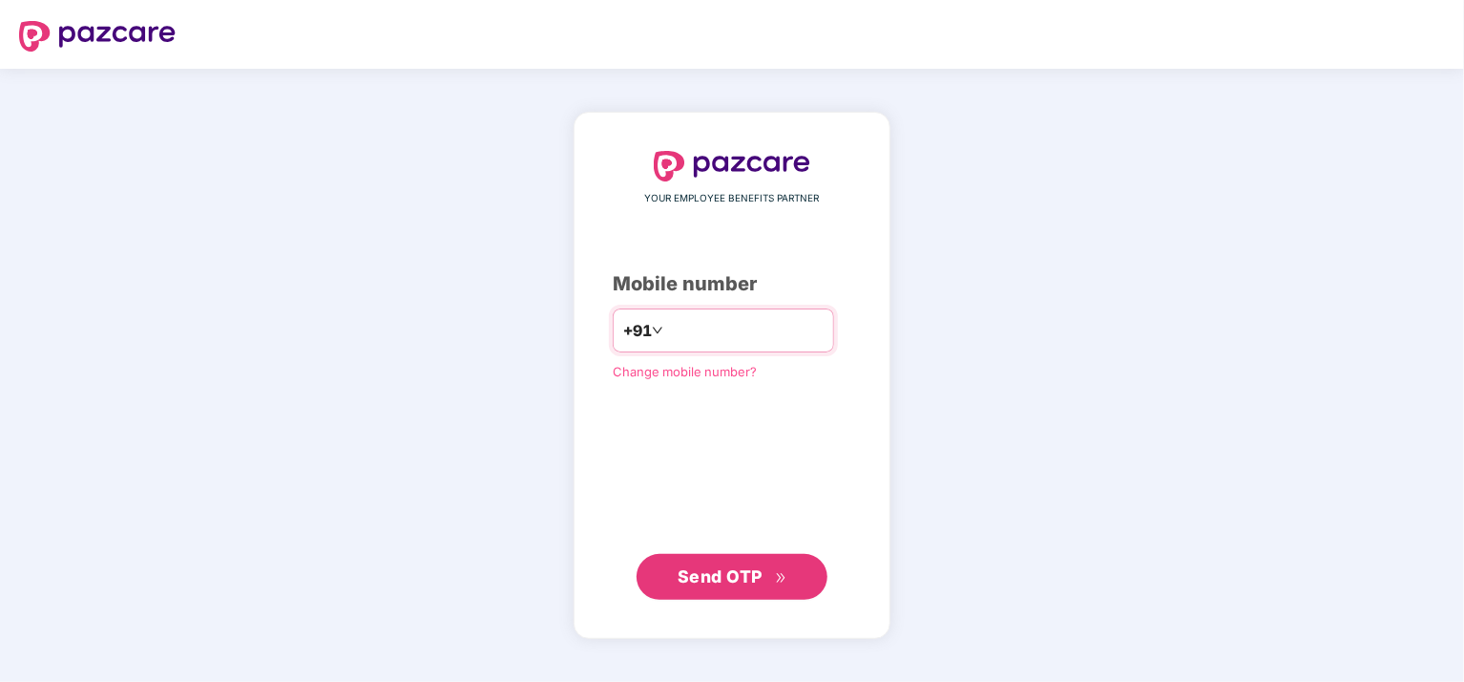
click at [745, 337] on input "number" at bounding box center [745, 330] width 157 height 31
type input "**********"
click at [731, 575] on span "Send OTP" at bounding box center [720, 576] width 85 height 20
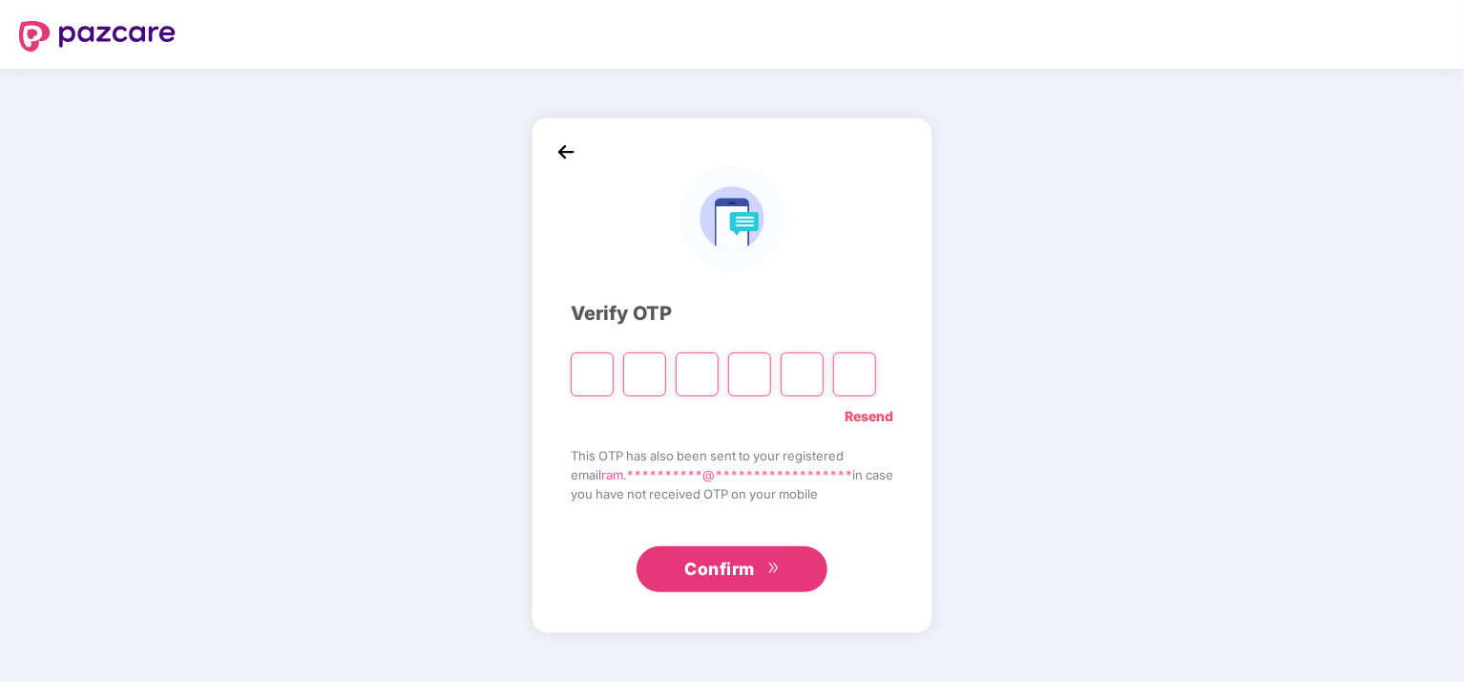
type input "*"
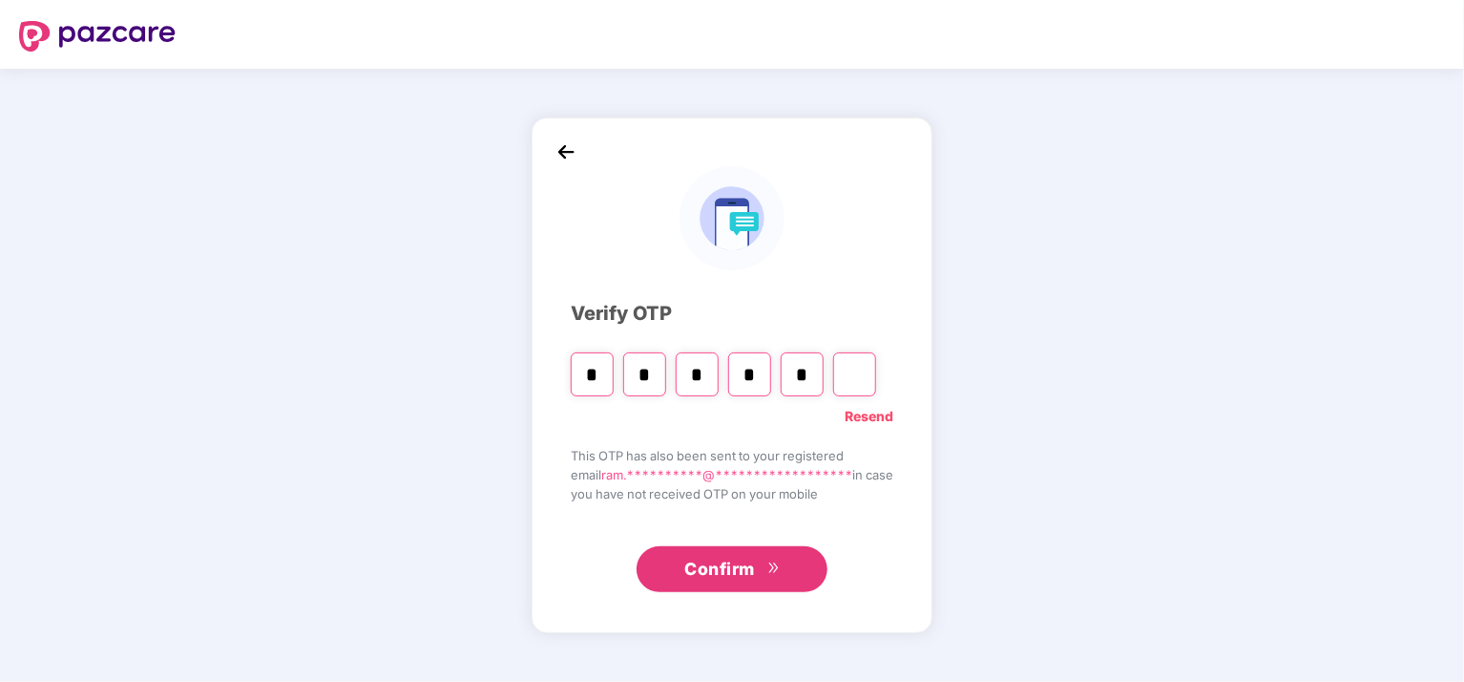
type input "*"
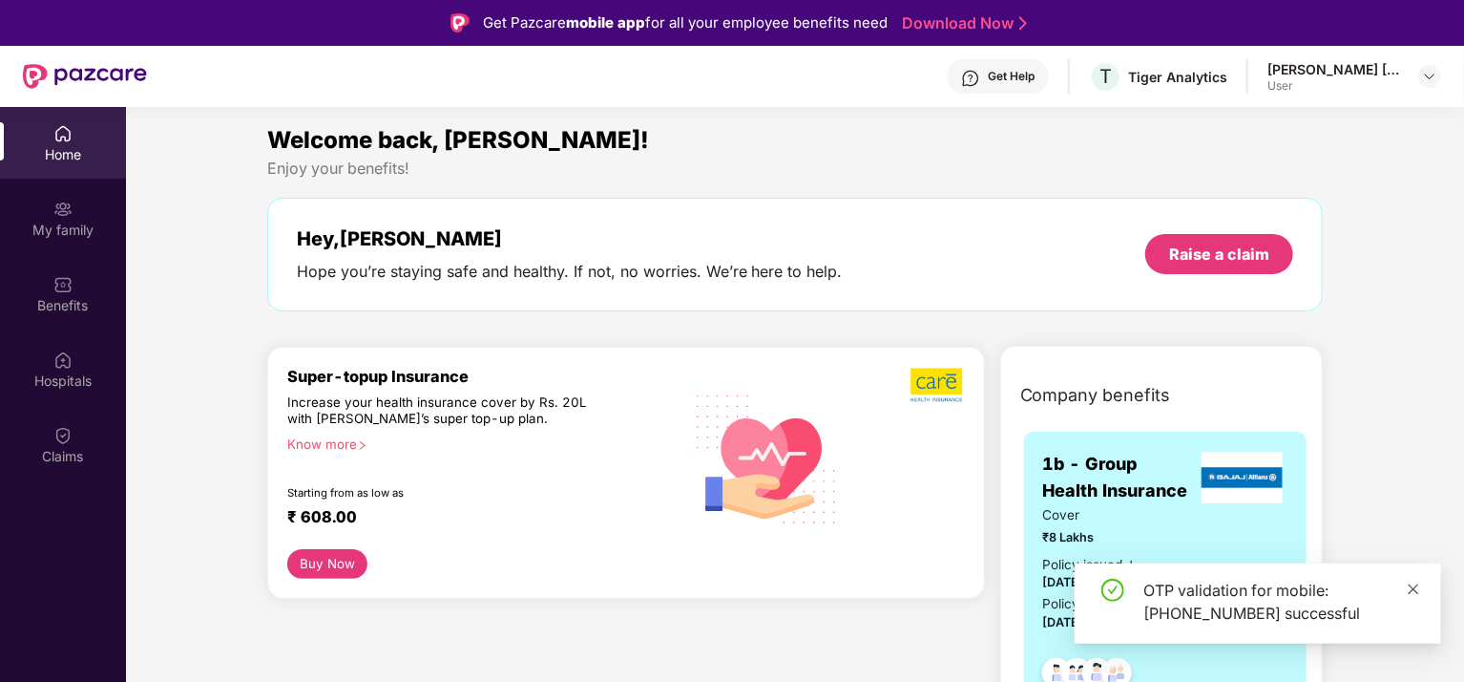
click at [1416, 588] on icon "close" at bounding box center [1413, 588] width 13 height 13
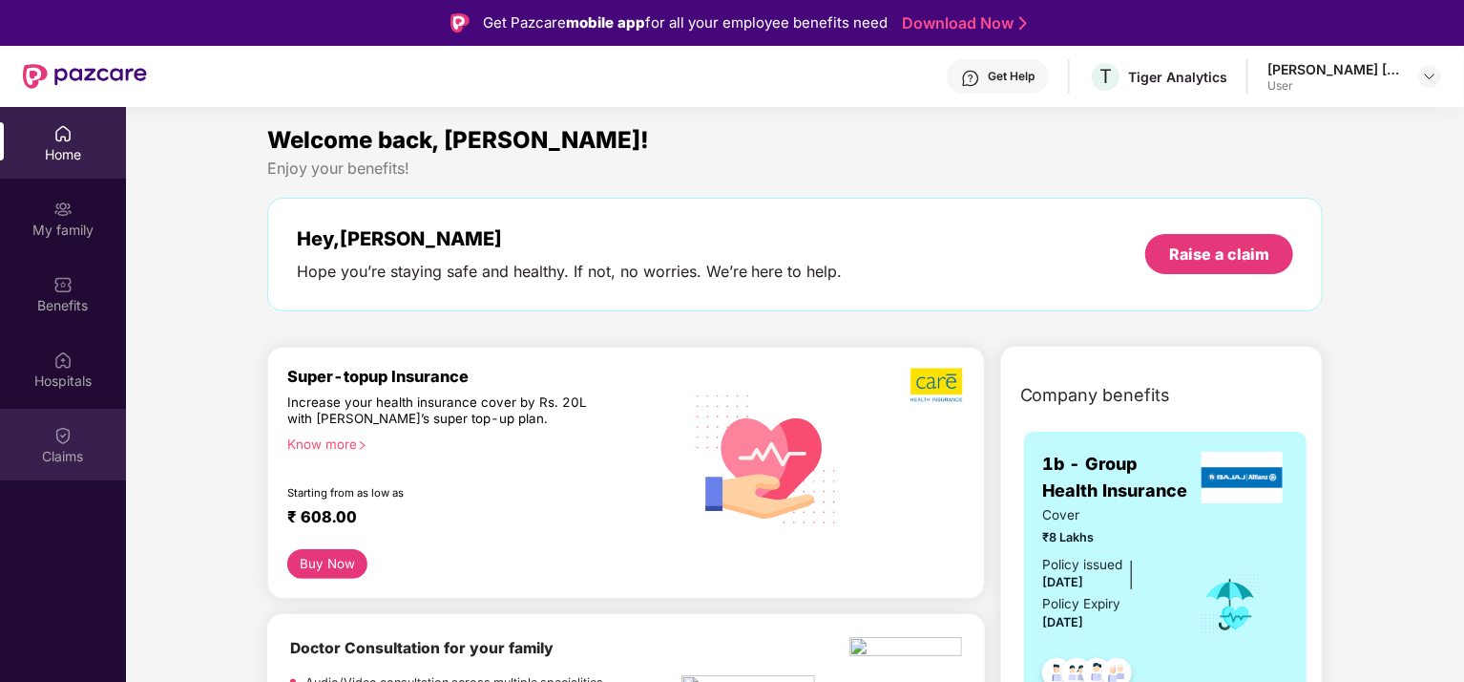
click at [69, 438] on img at bounding box center [62, 435] width 19 height 19
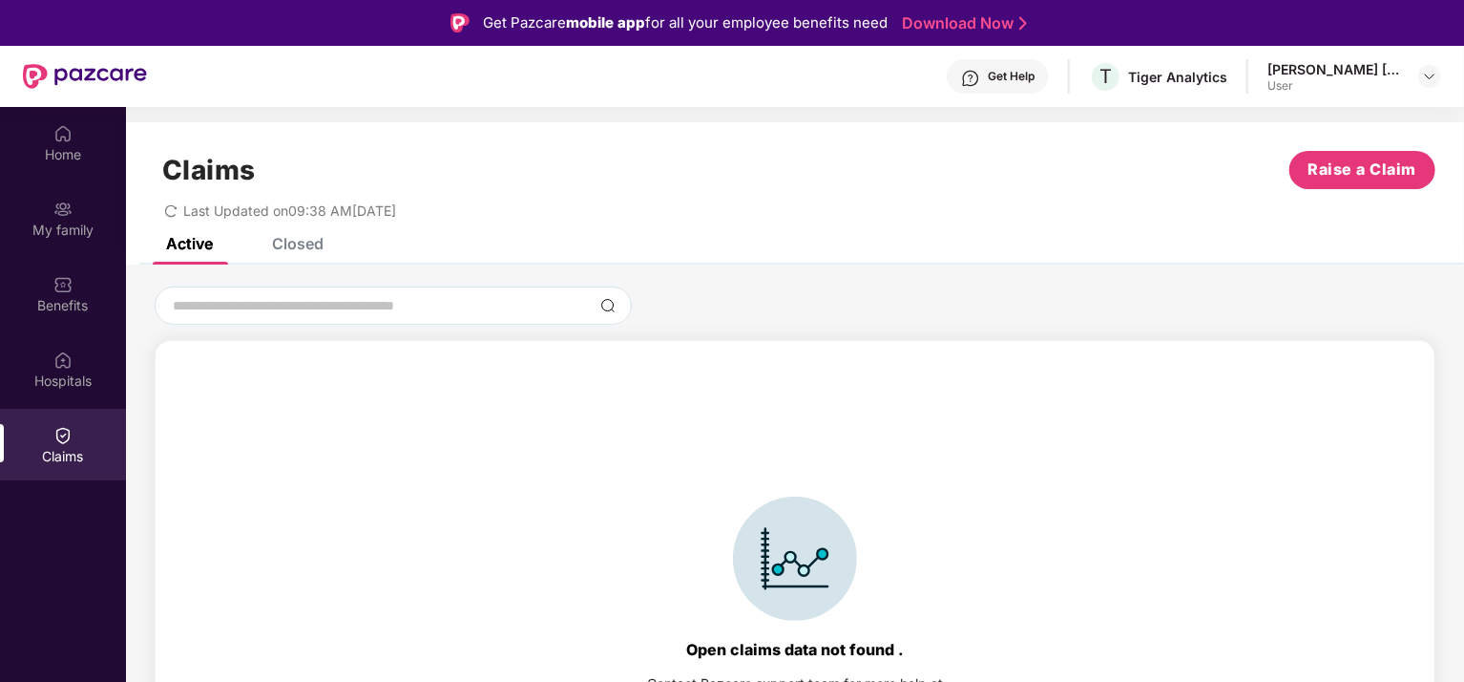
click at [298, 243] on div "Closed" at bounding box center [298, 243] width 52 height 19
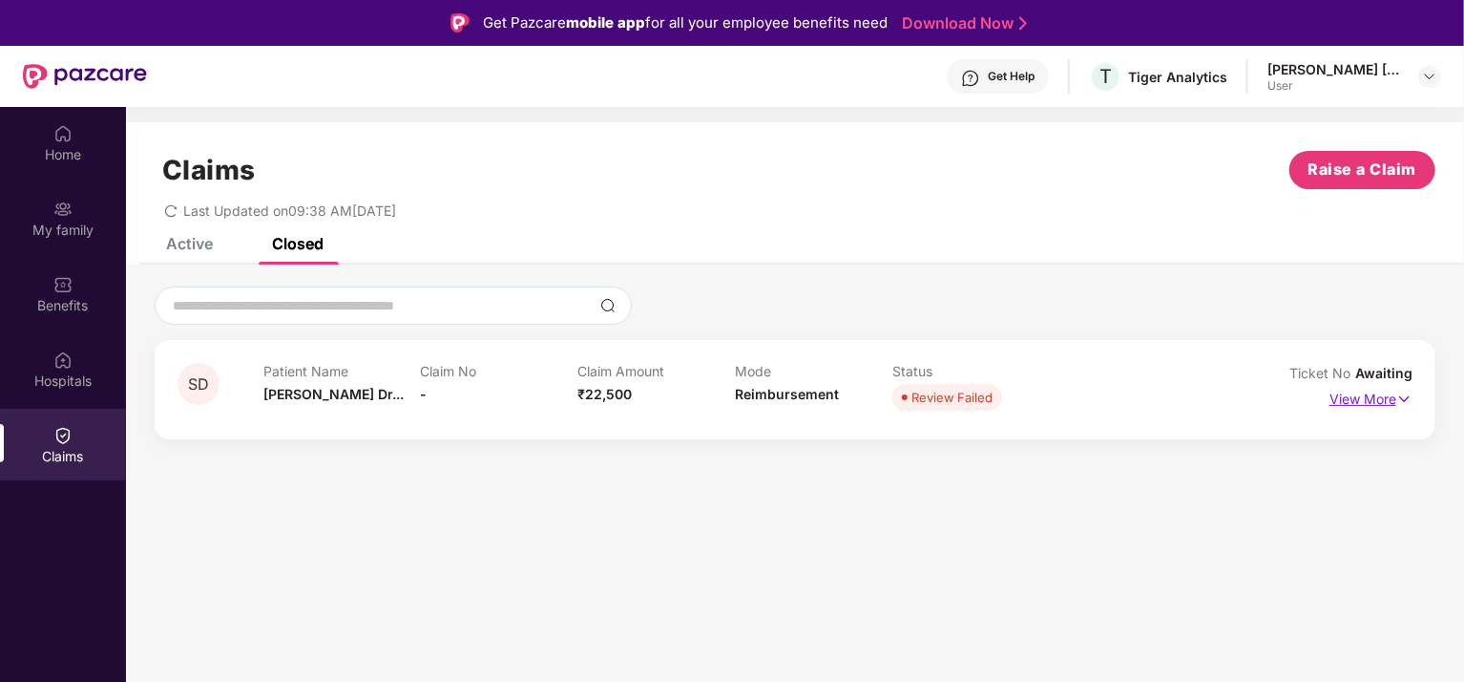
click at [1394, 403] on p "View More" at bounding box center [1371, 397] width 83 height 26
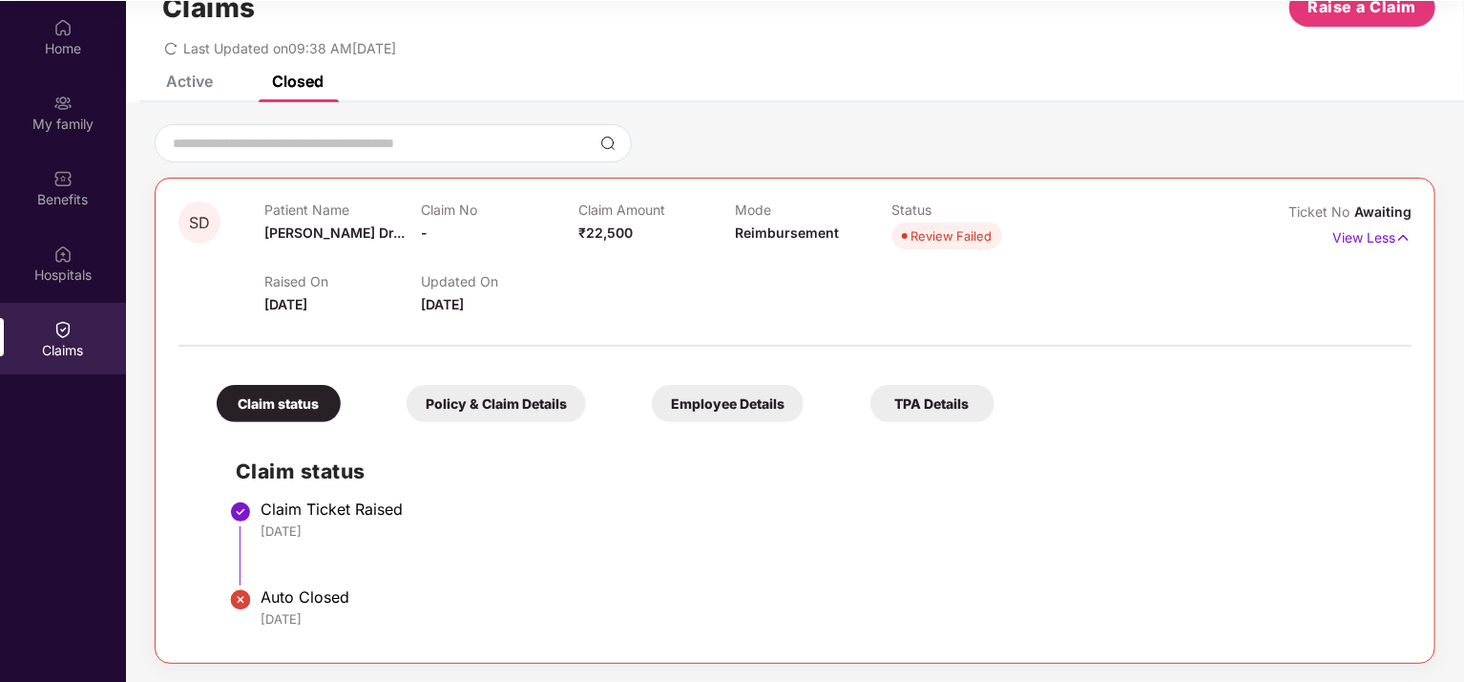
scroll to position [107, 0]
click at [510, 399] on div "Policy & Claim Details" at bounding box center [496, 402] width 179 height 37
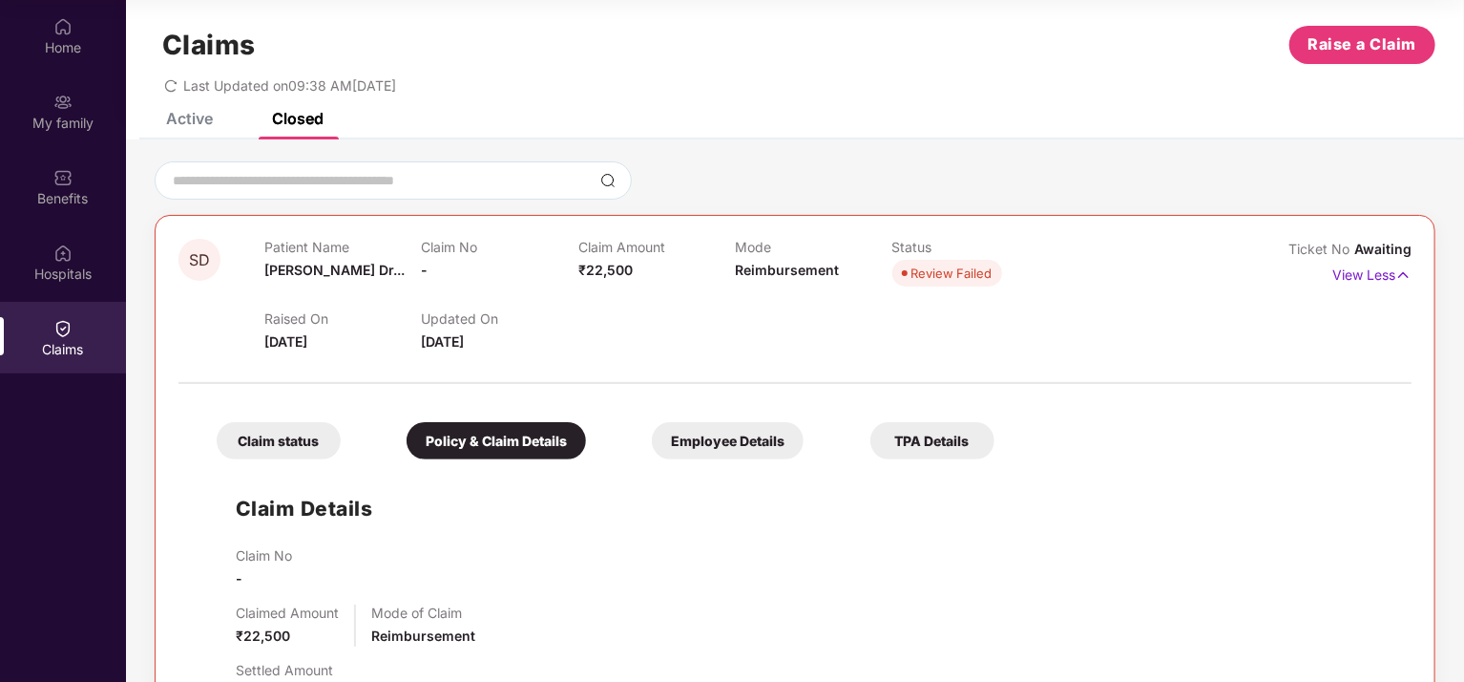
scroll to position [17, 0]
click at [737, 444] on div "Employee Details" at bounding box center [728, 441] width 152 height 37
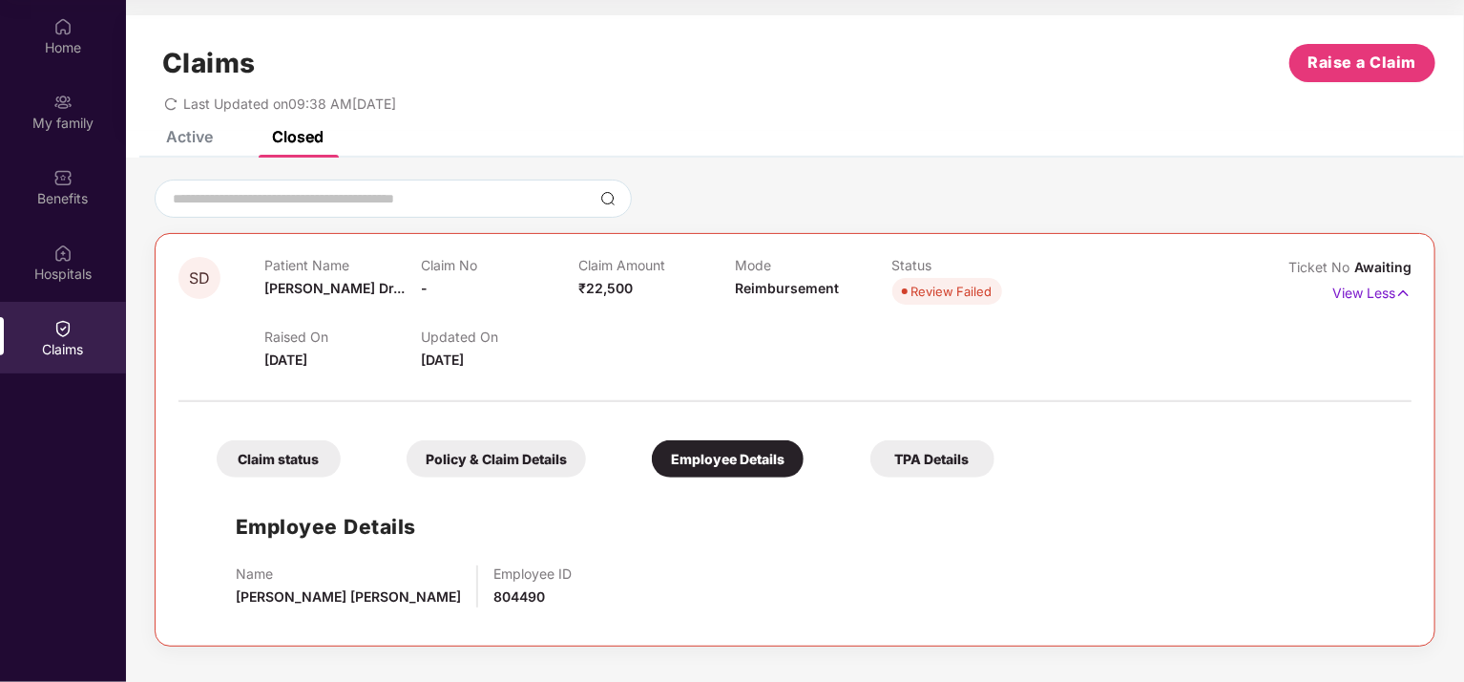
click at [962, 464] on div "TPA Details" at bounding box center [933, 458] width 124 height 37
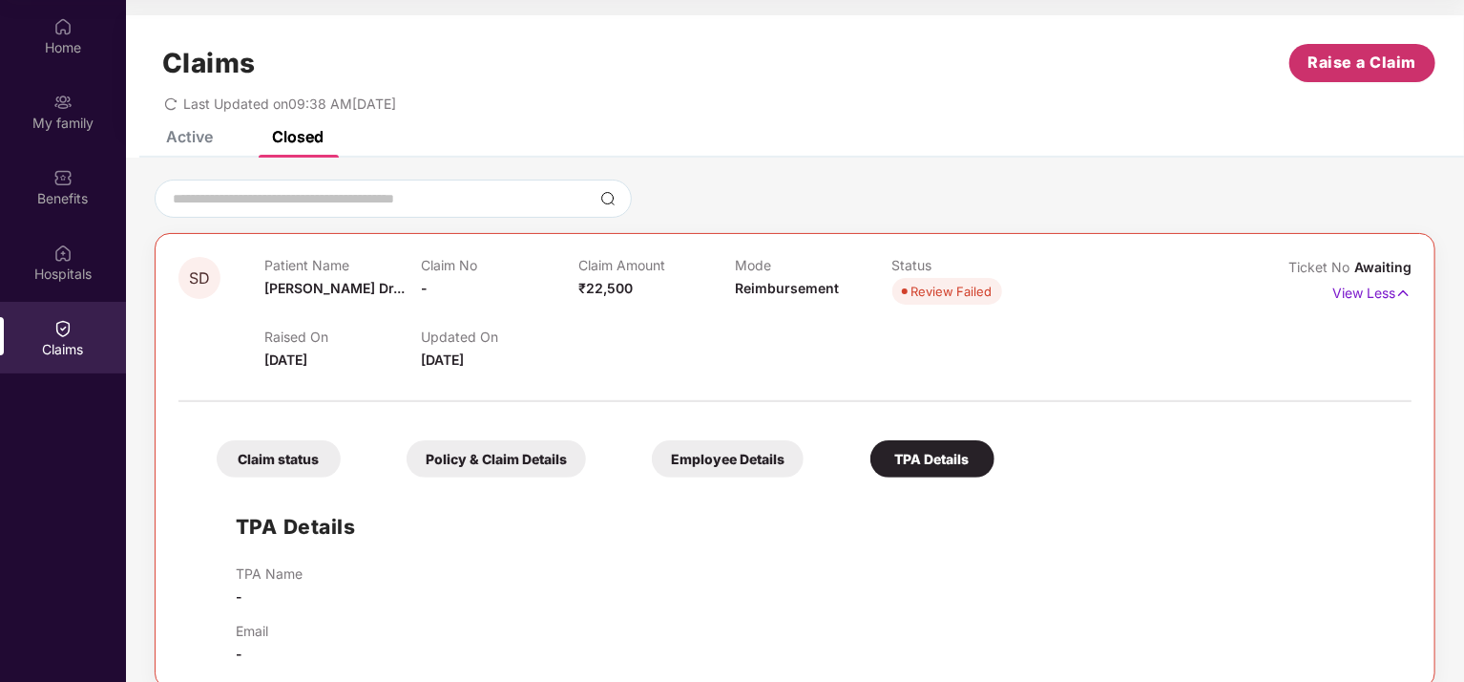
click at [1363, 57] on span "Raise a Claim" at bounding box center [1363, 63] width 109 height 24
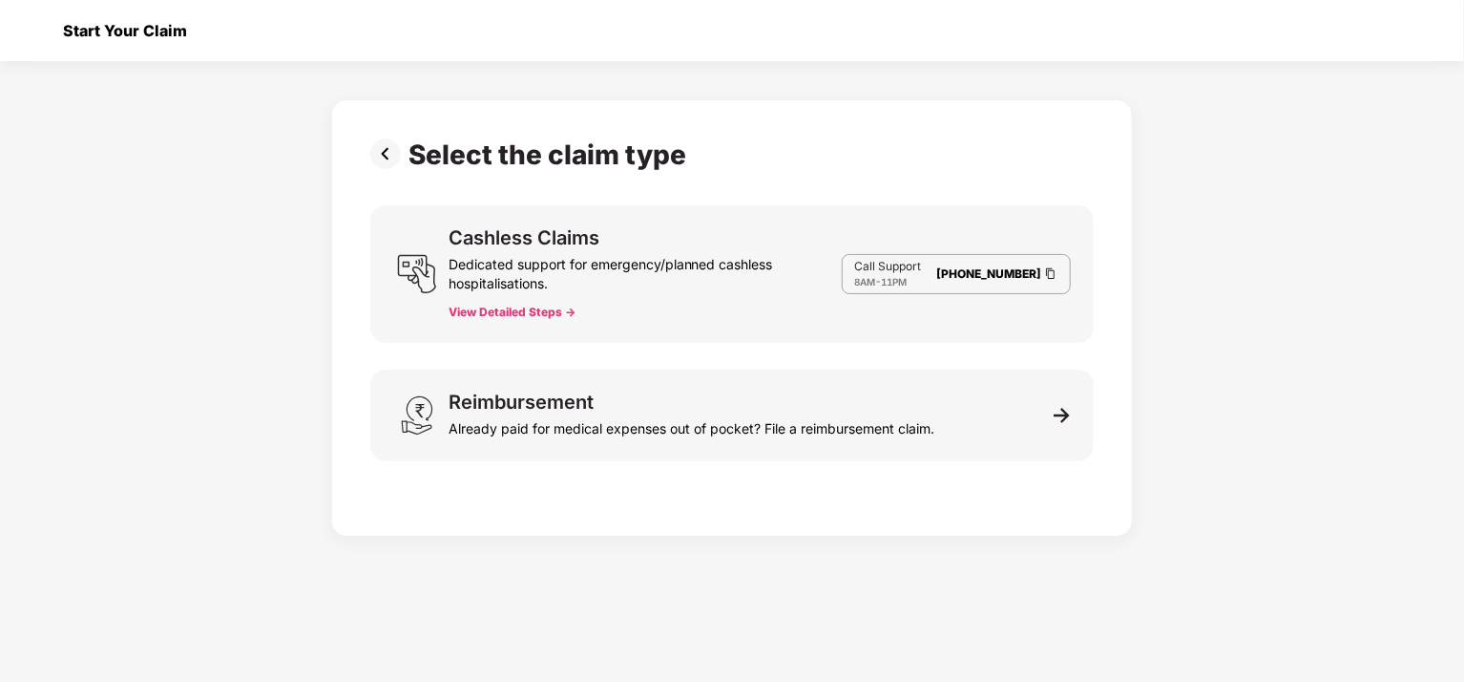
scroll to position [46, 0]
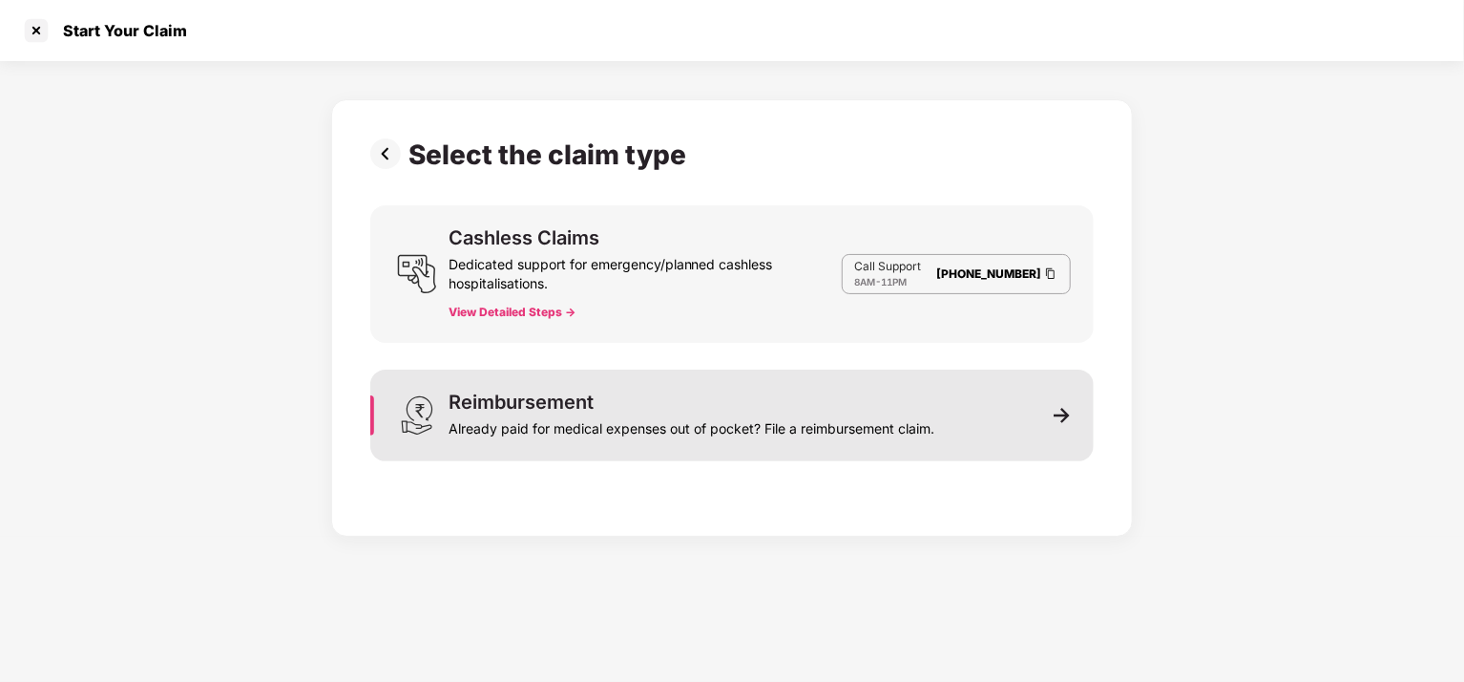
click at [637, 429] on div "Already paid for medical expenses out of pocket? File a reimbursement claim." at bounding box center [692, 424] width 486 height 27
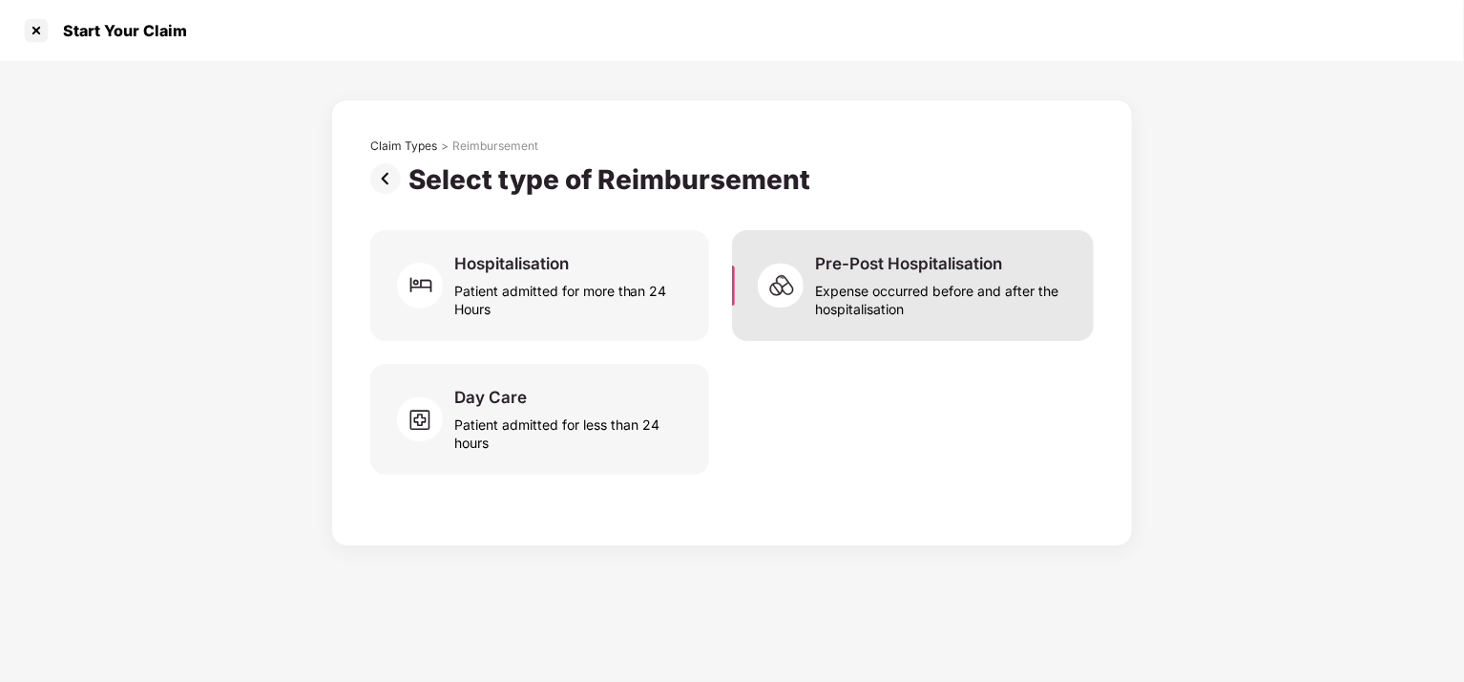
click at [947, 299] on div "Expense occurred before and after the hospitalisation" at bounding box center [943, 296] width 256 height 44
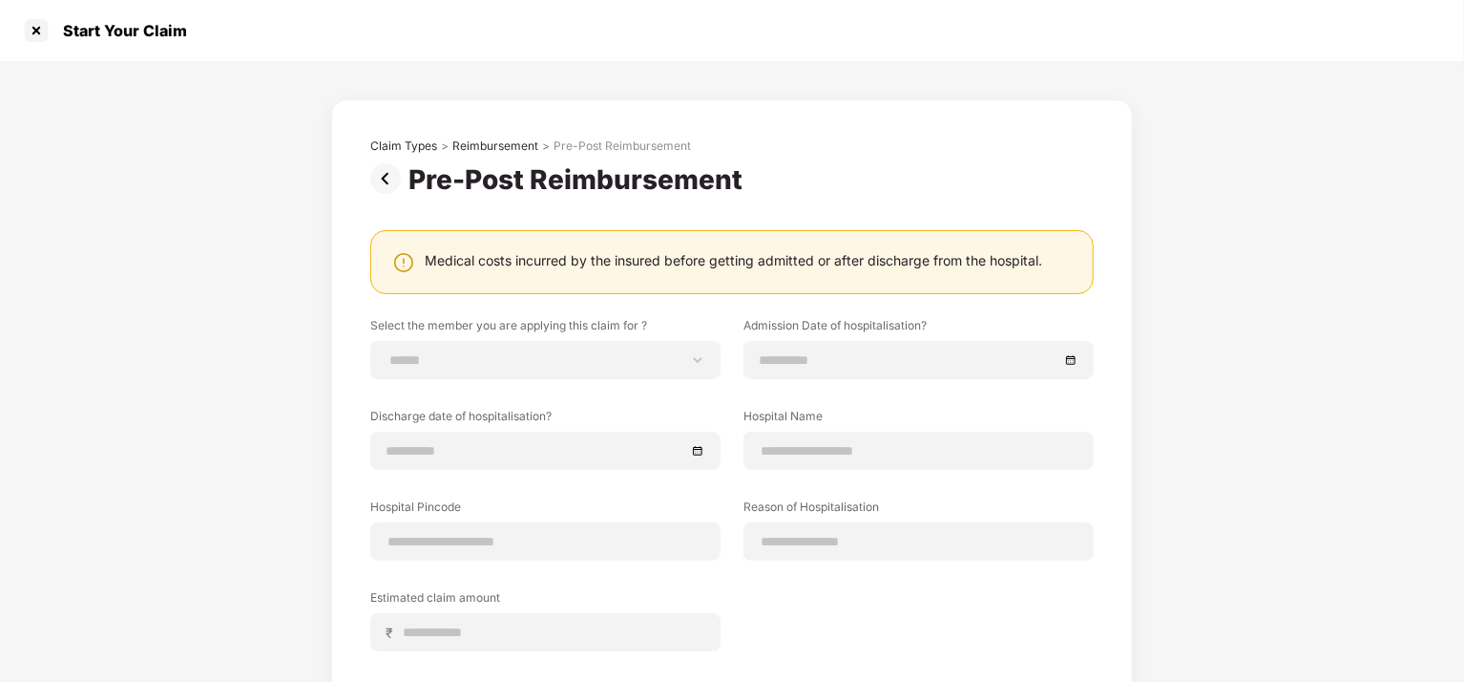
click at [382, 178] on img at bounding box center [389, 178] width 38 height 31
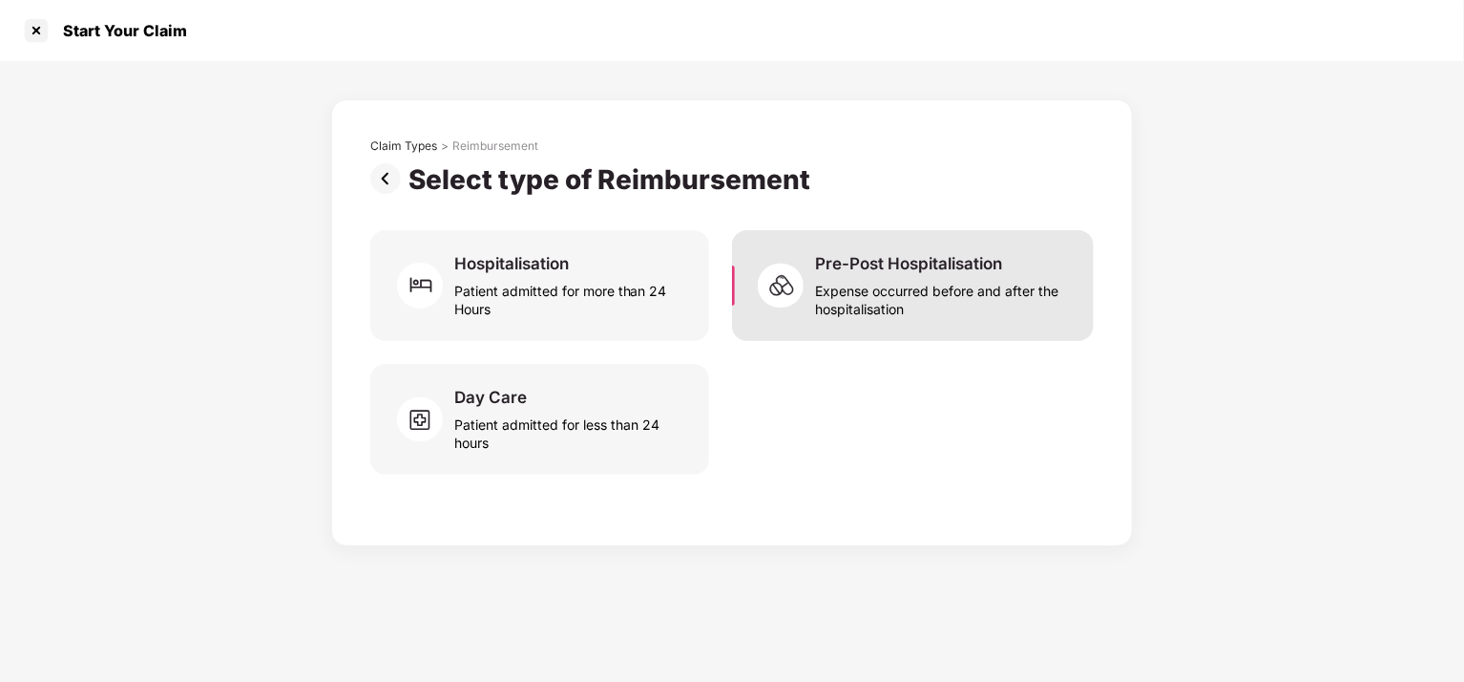
click at [920, 303] on div "Expense occurred before and after the hospitalisation" at bounding box center [943, 296] width 256 height 44
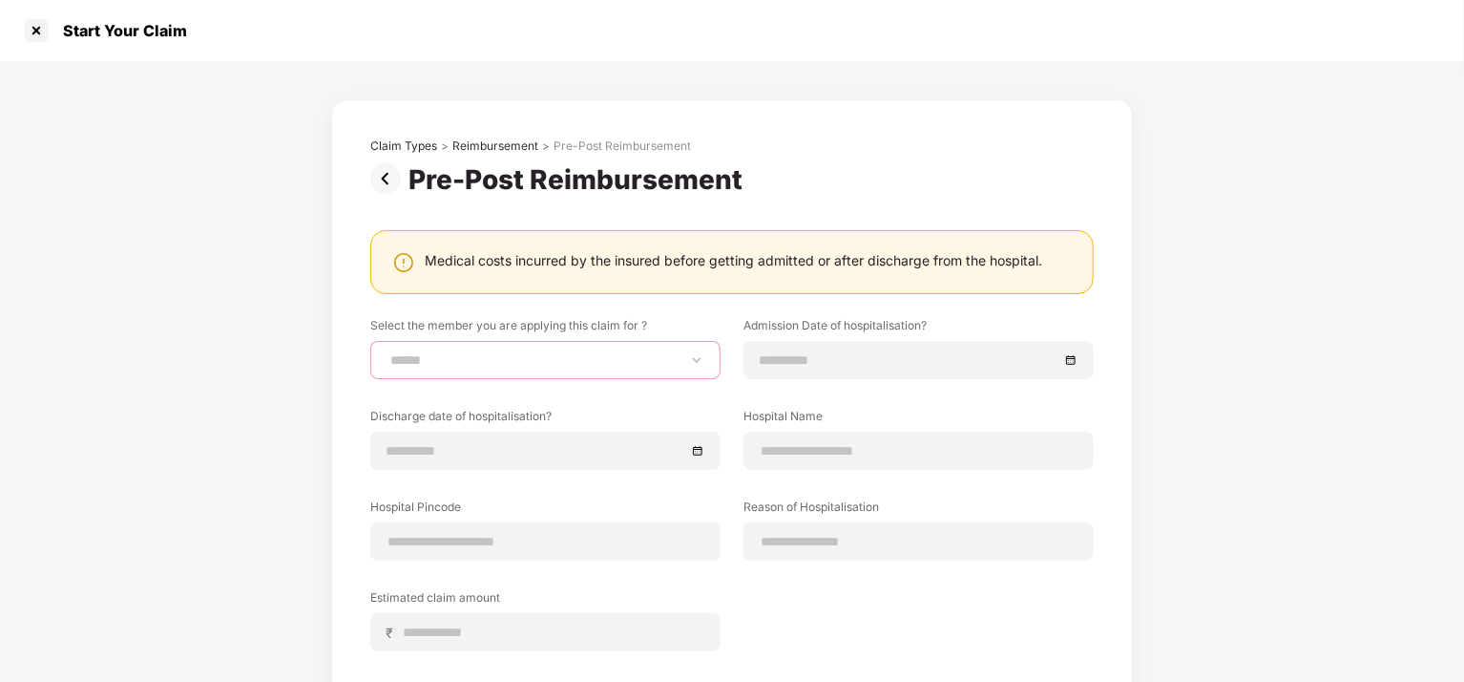
click at [692, 353] on select "**********" at bounding box center [546, 359] width 318 height 15
select select "**********"
click at [387, 352] on select "**********" at bounding box center [546, 359] width 318 height 15
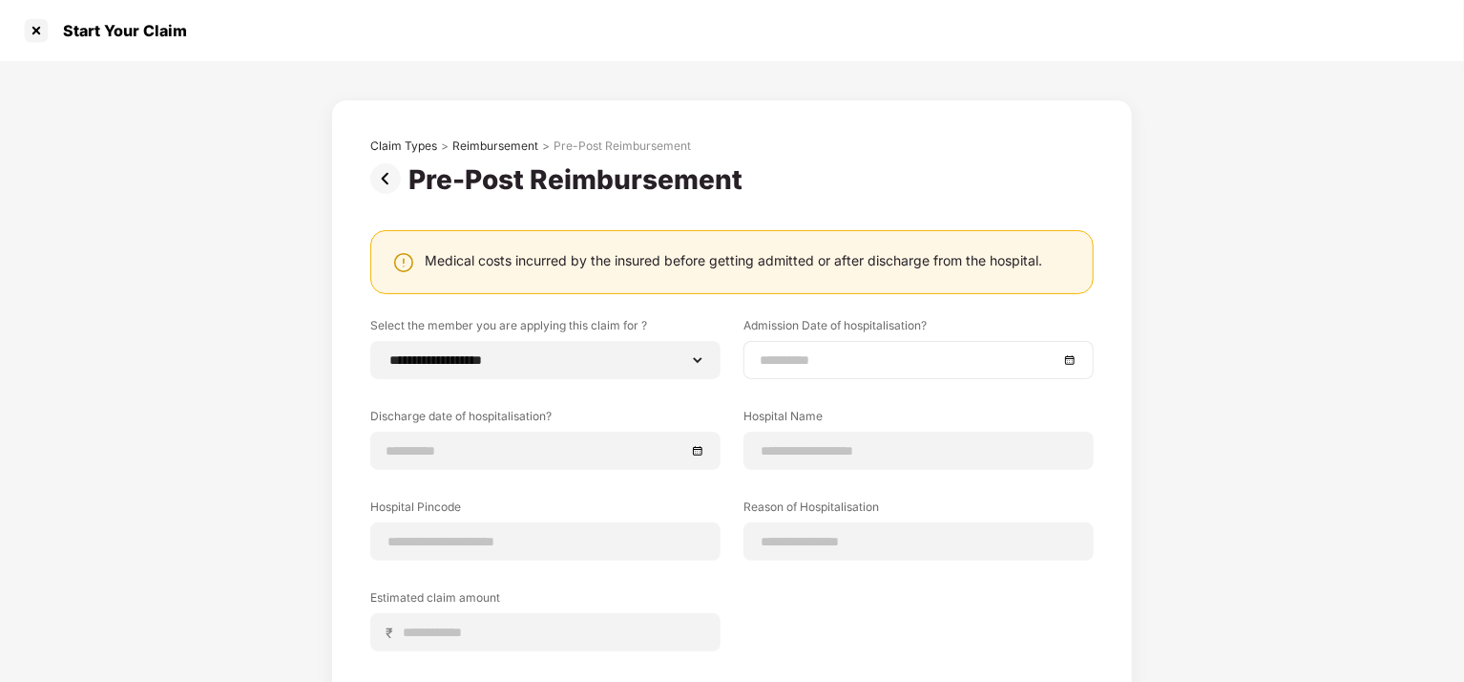
click at [940, 369] on input at bounding box center [909, 359] width 299 height 21
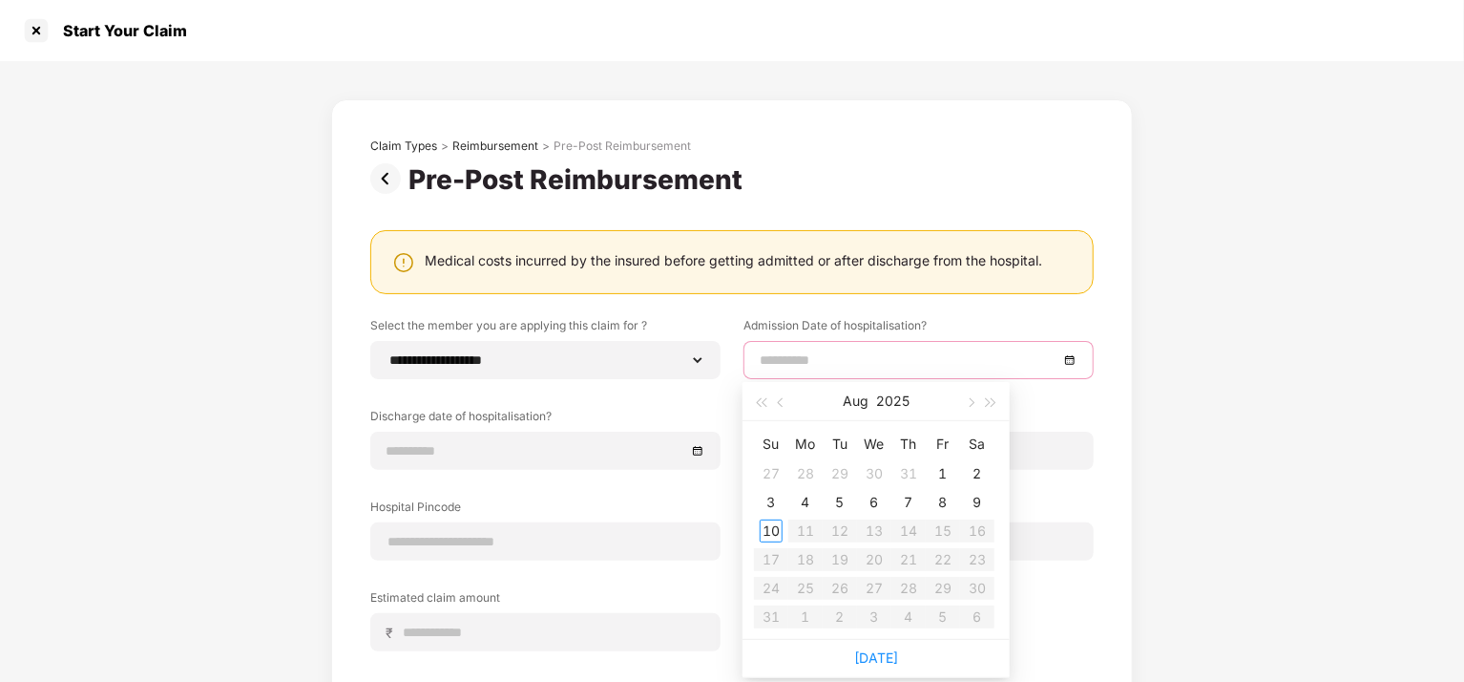
type input "**********"
click at [786, 404] on button "button" at bounding box center [781, 401] width 21 height 38
type input "**********"
click at [775, 496] on div "6" at bounding box center [771, 502] width 23 height 23
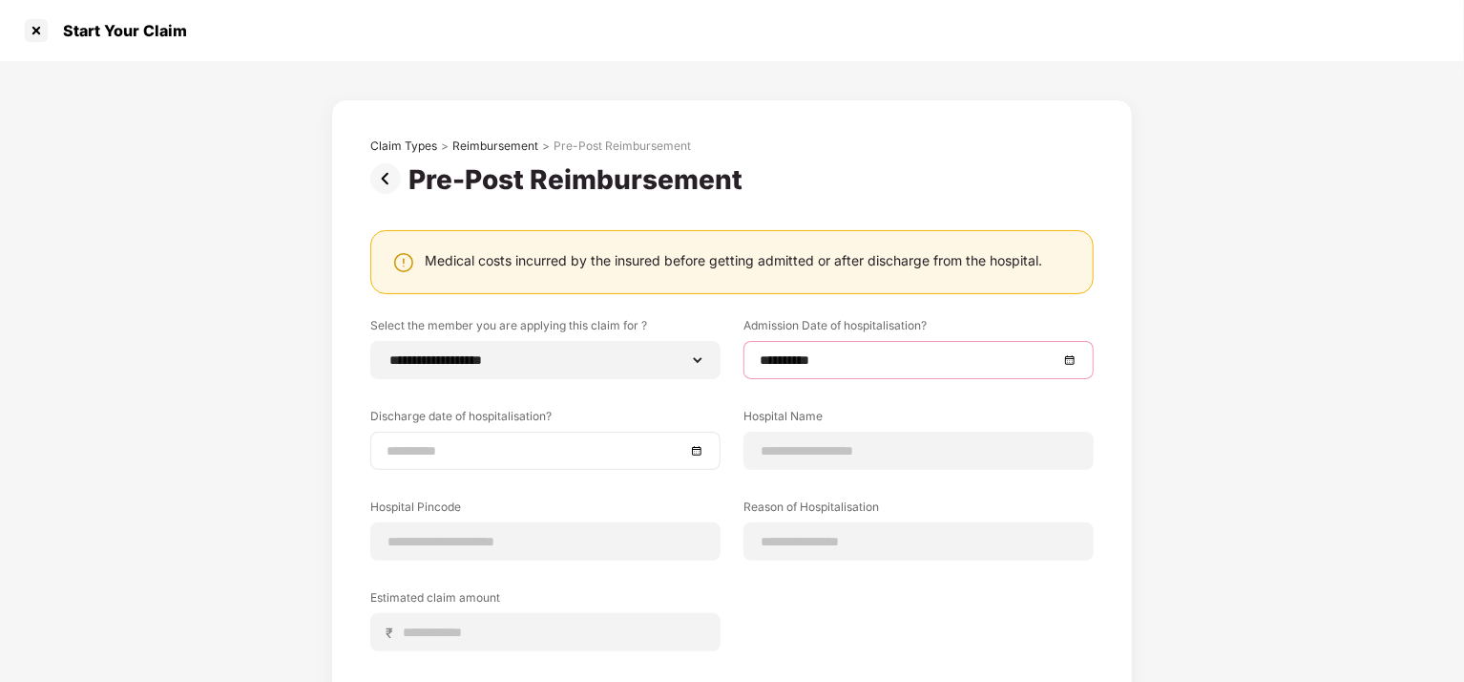
click at [514, 443] on input at bounding box center [536, 450] width 299 height 21
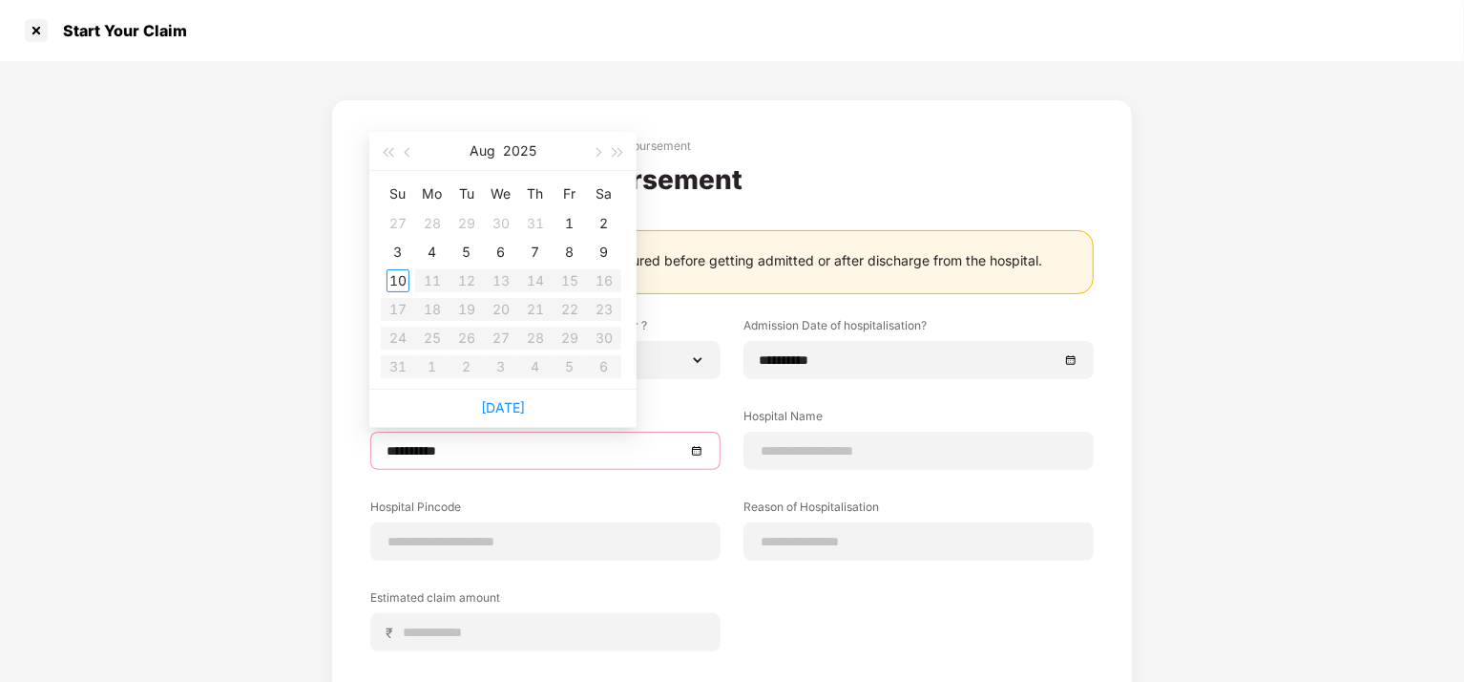
type input "**********"
click at [405, 152] on span "button" at bounding box center [410, 153] width 10 height 10
click at [1260, 361] on div "**********" at bounding box center [732, 463] width 1464 height 805
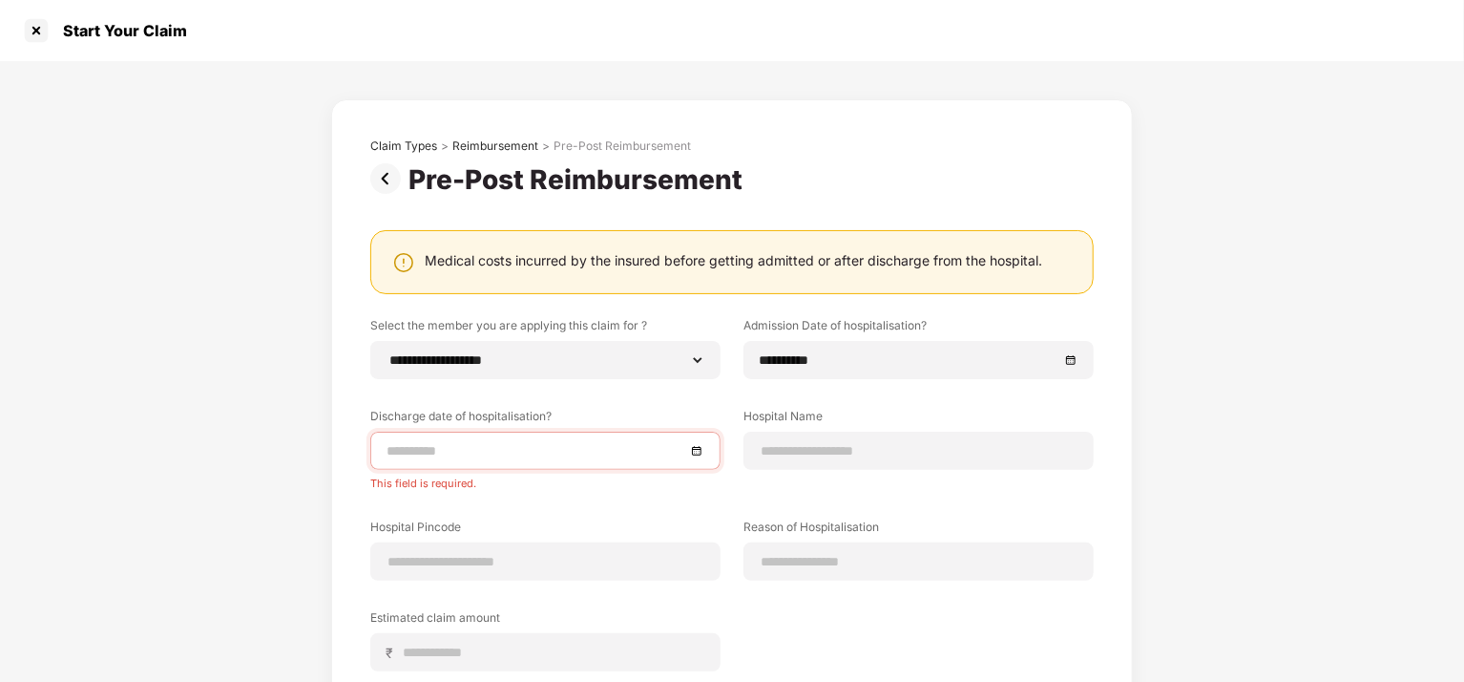
click at [474, 446] on input at bounding box center [536, 450] width 299 height 21
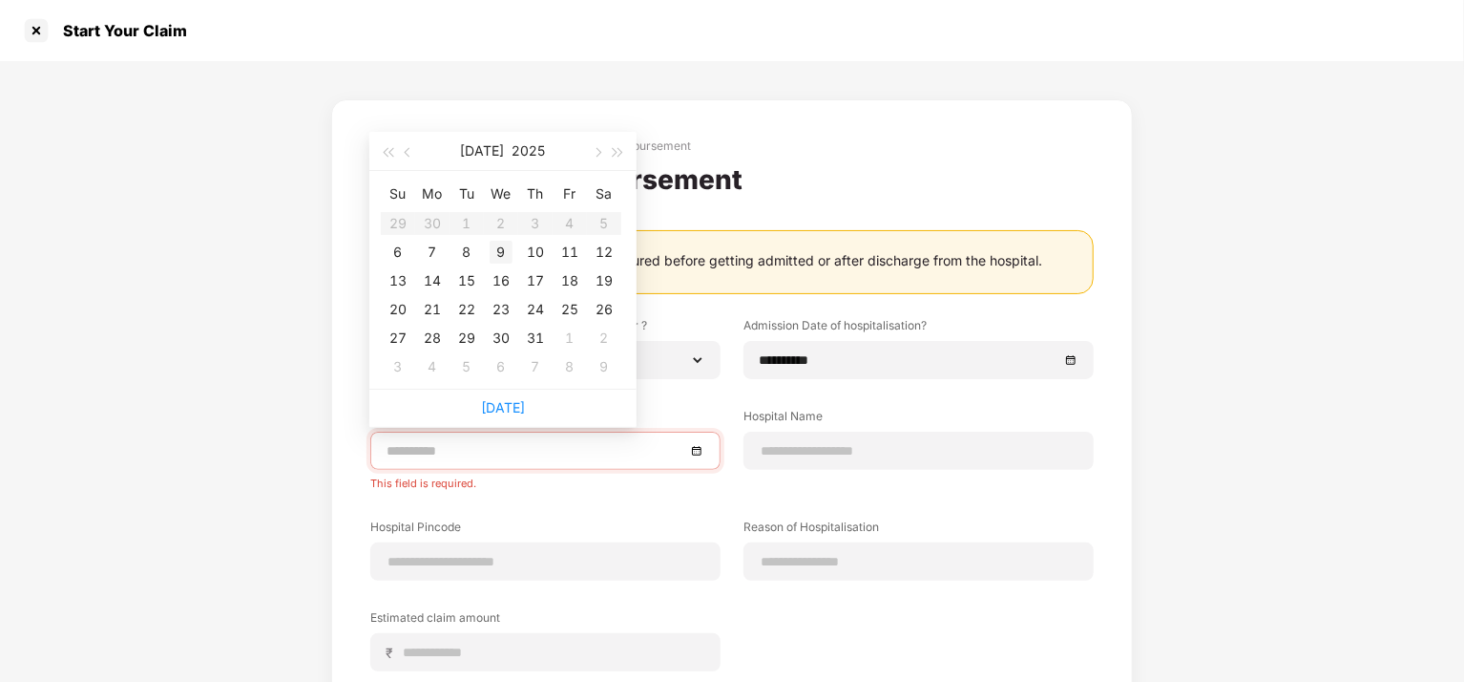
type input "**********"
click at [401, 255] on div "6" at bounding box center [398, 252] width 23 height 23
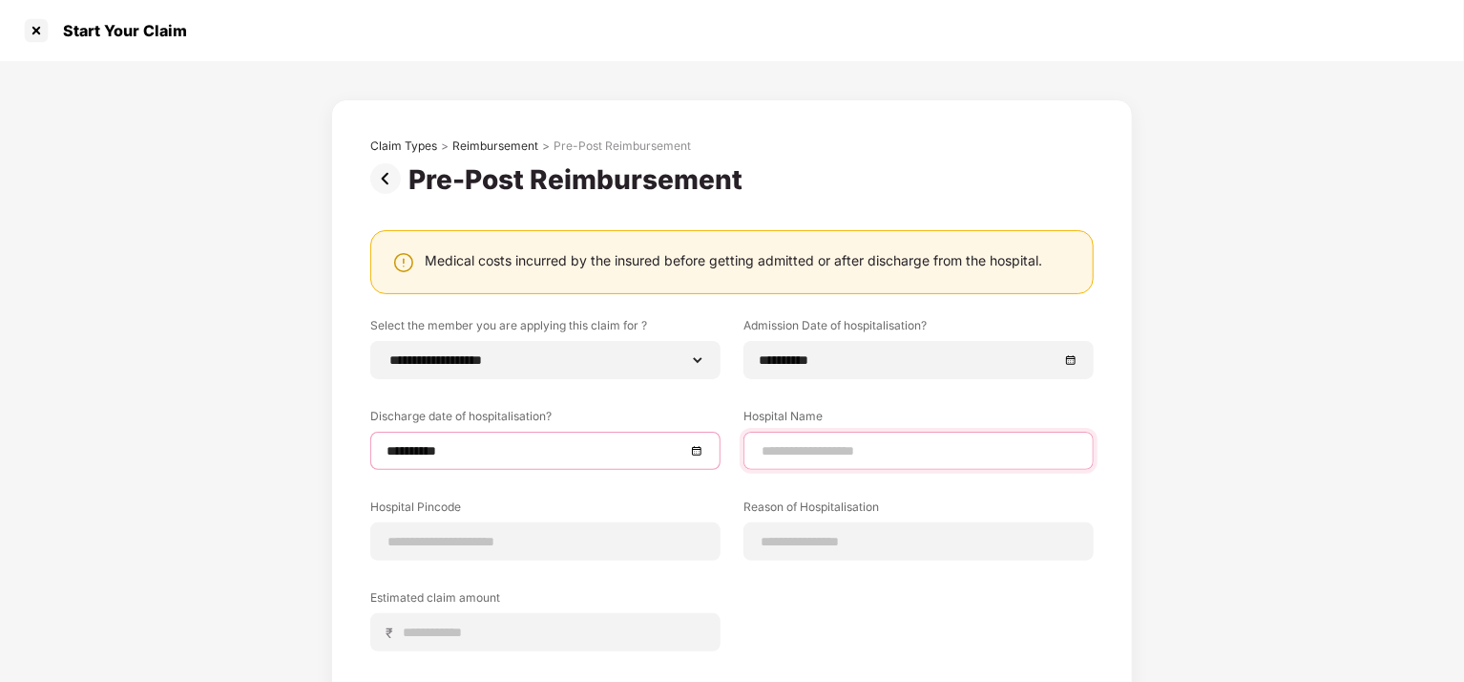
click at [826, 444] on input at bounding box center [919, 451] width 318 height 20
click at [903, 456] on input "**********" at bounding box center [919, 451] width 318 height 20
type input "**********"
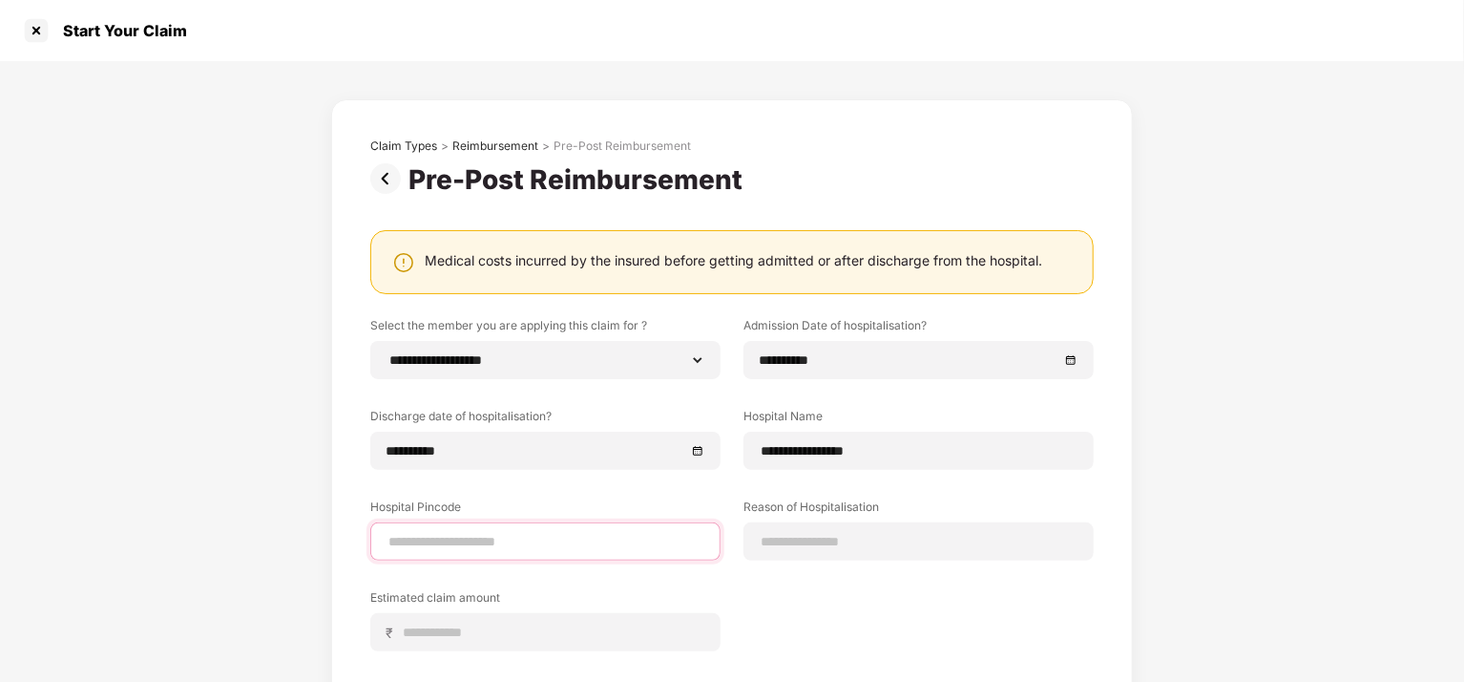
click at [524, 548] on input at bounding box center [546, 542] width 318 height 20
type input "******"
select select "**********"
select select "*********"
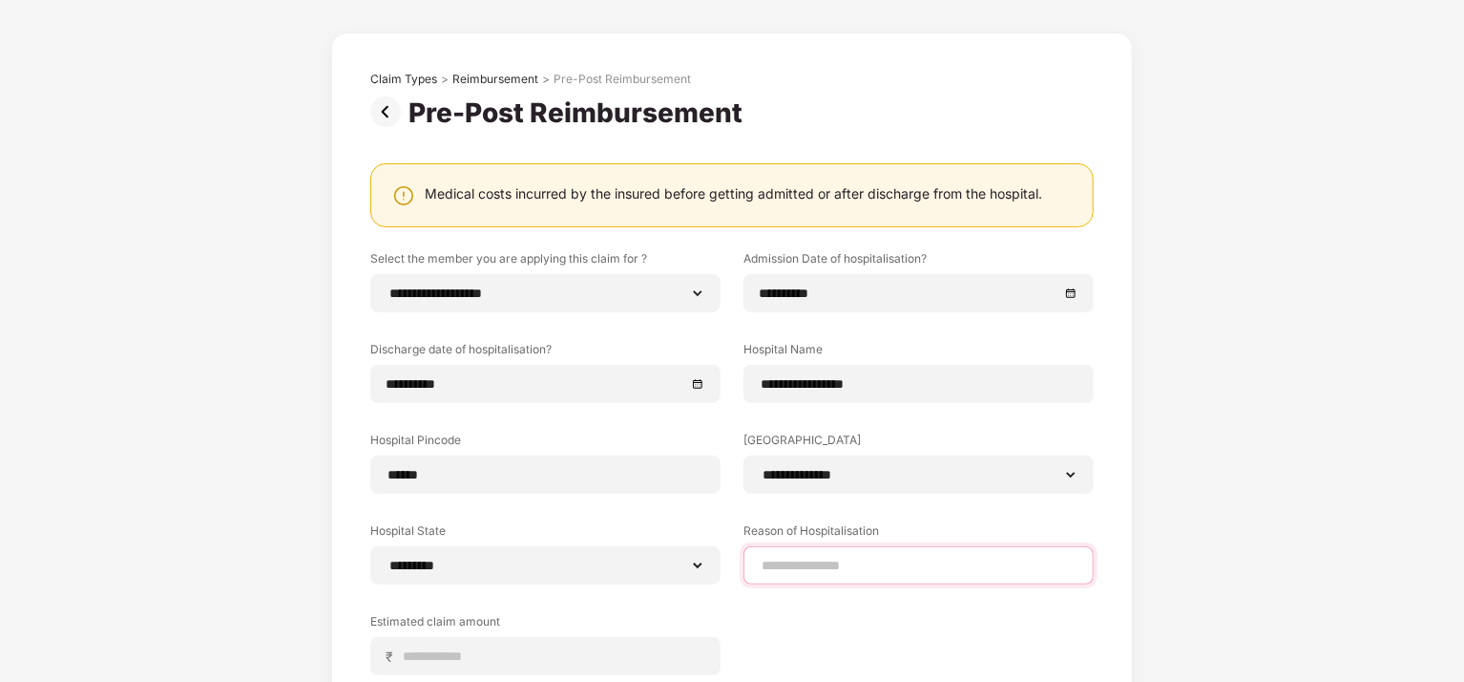
scroll to position [95, 0]
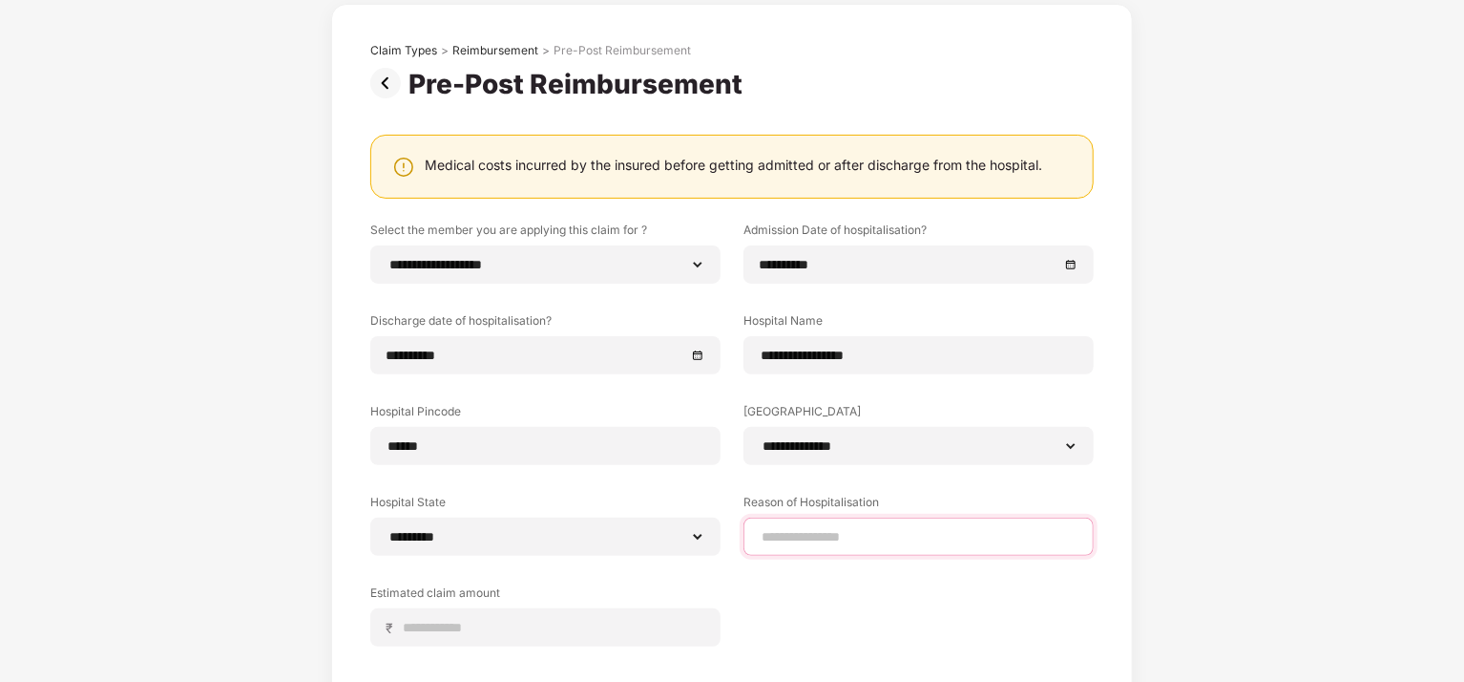
click at [814, 538] on input at bounding box center [919, 537] width 318 height 20
type input "**********"
click at [493, 626] on input at bounding box center [553, 628] width 303 height 20
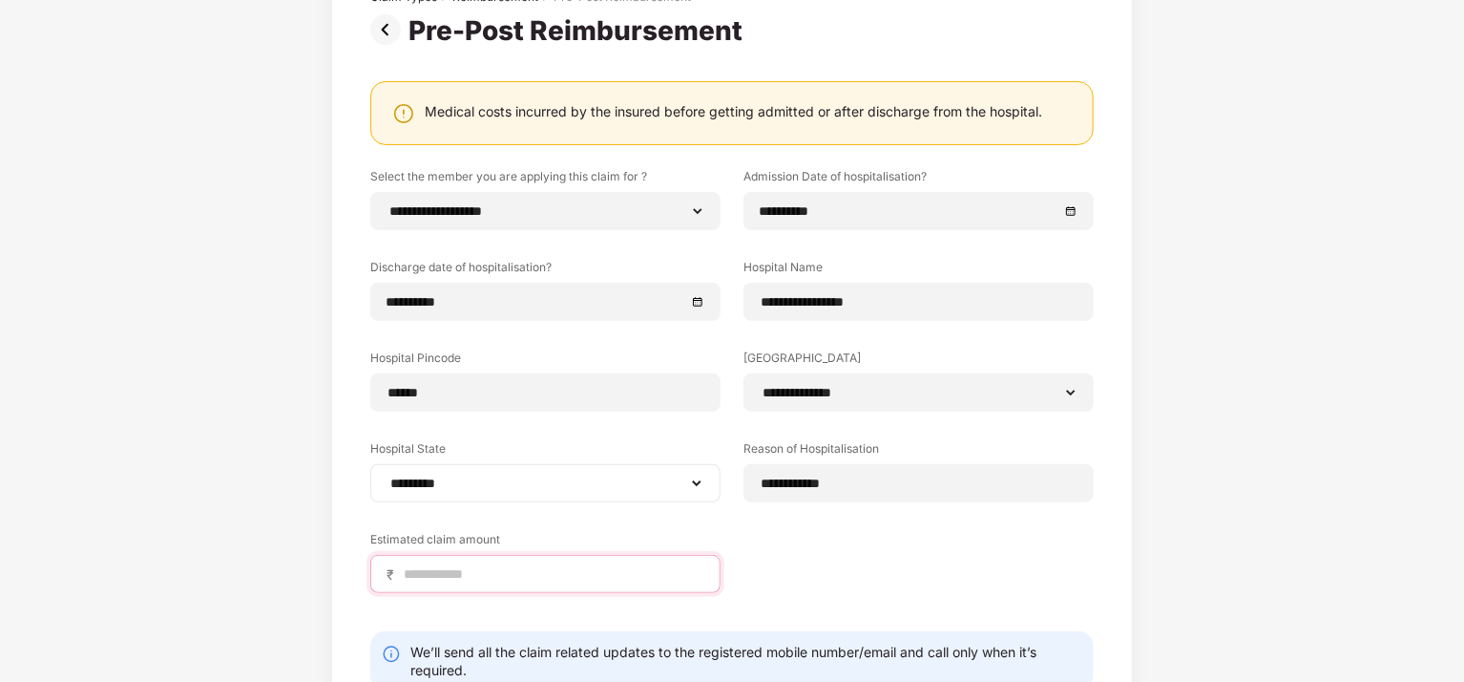
scroll to position [191, 0]
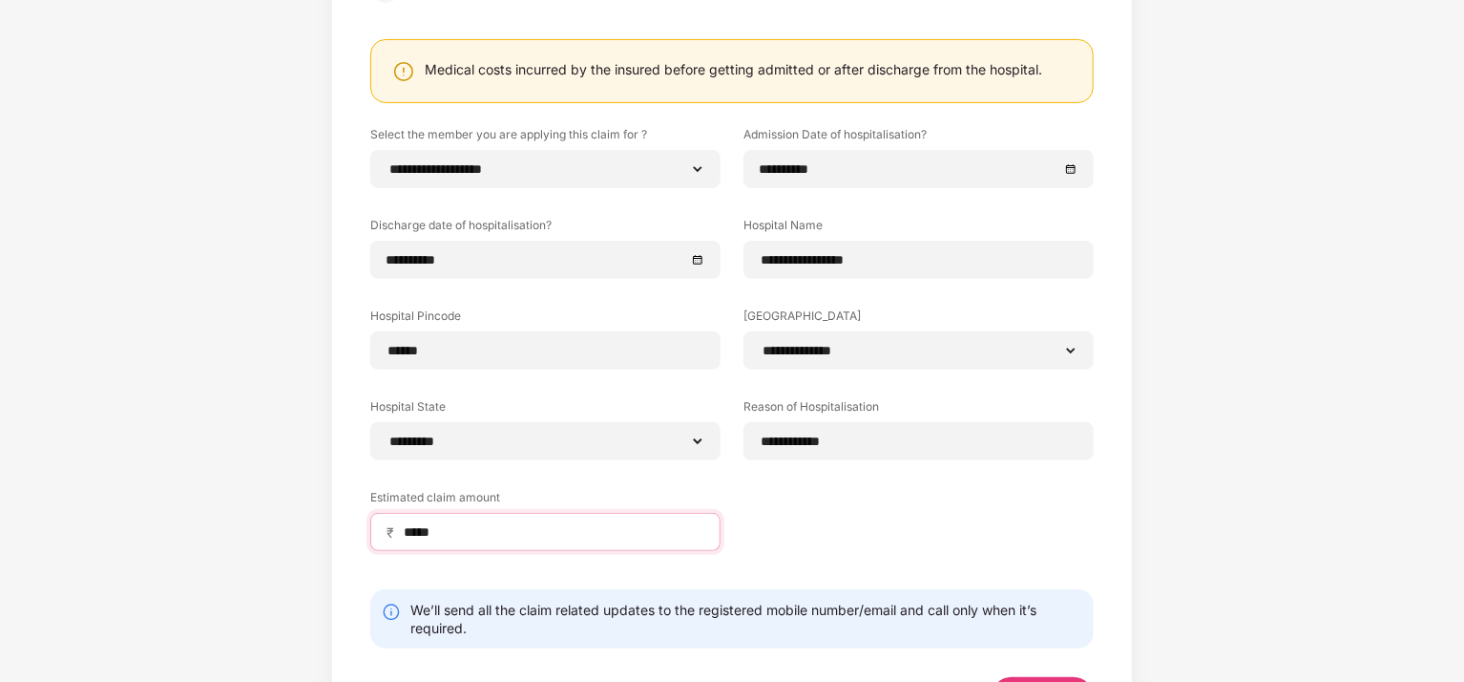
type input "*****"
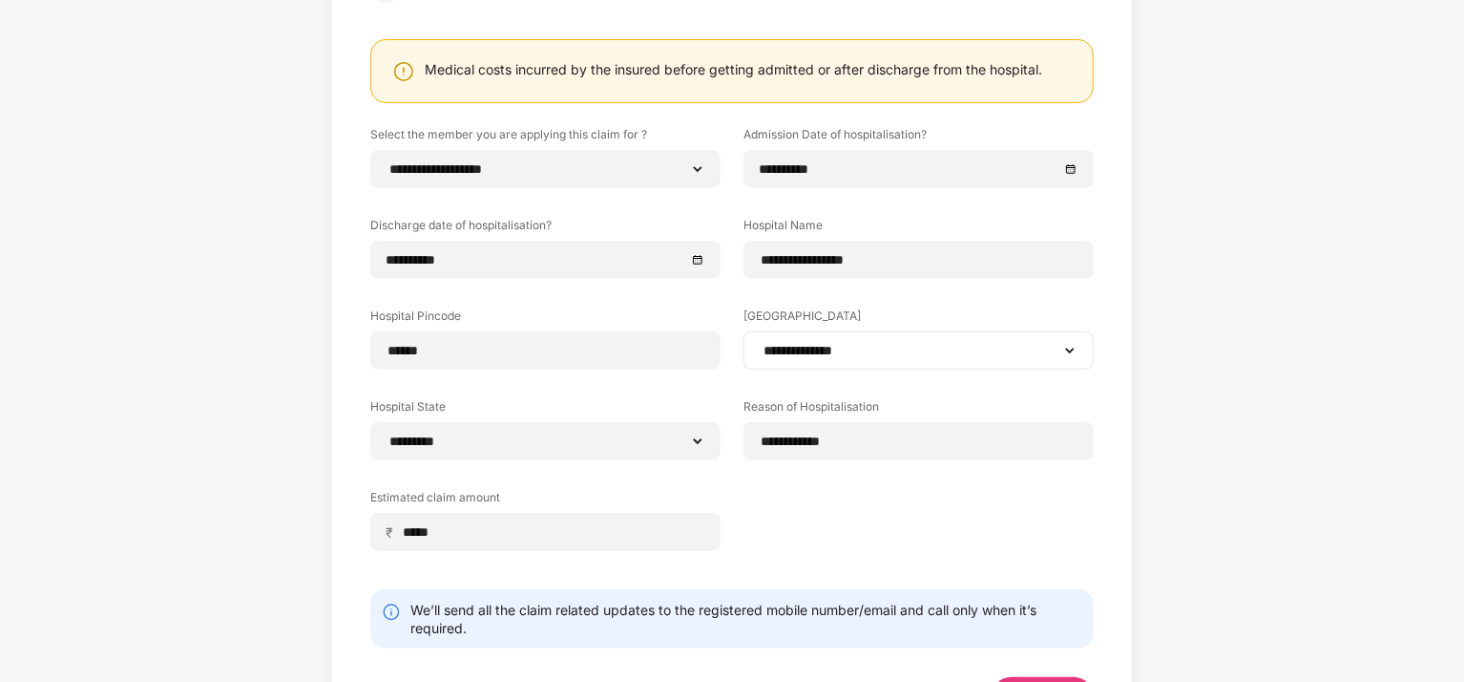
scroll to position [275, 0]
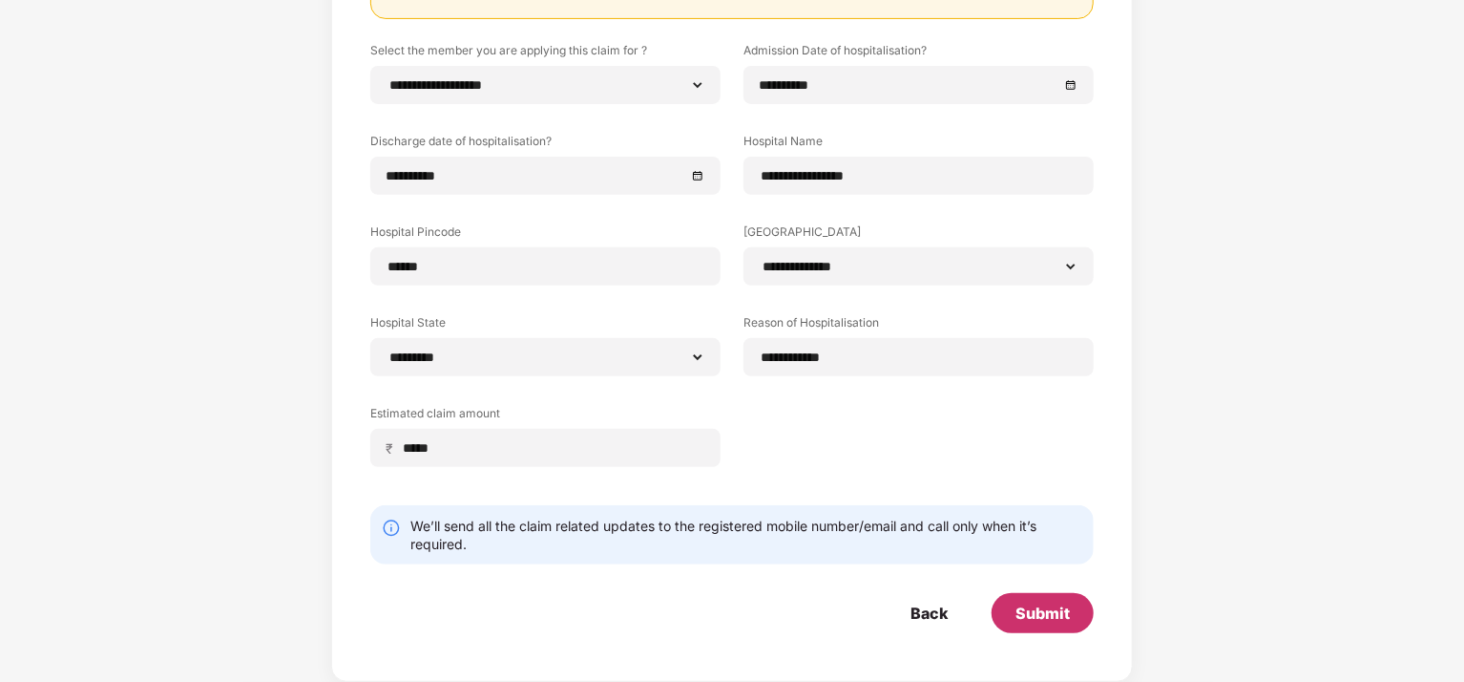
click at [1050, 602] on div "Submit" at bounding box center [1043, 612] width 54 height 21
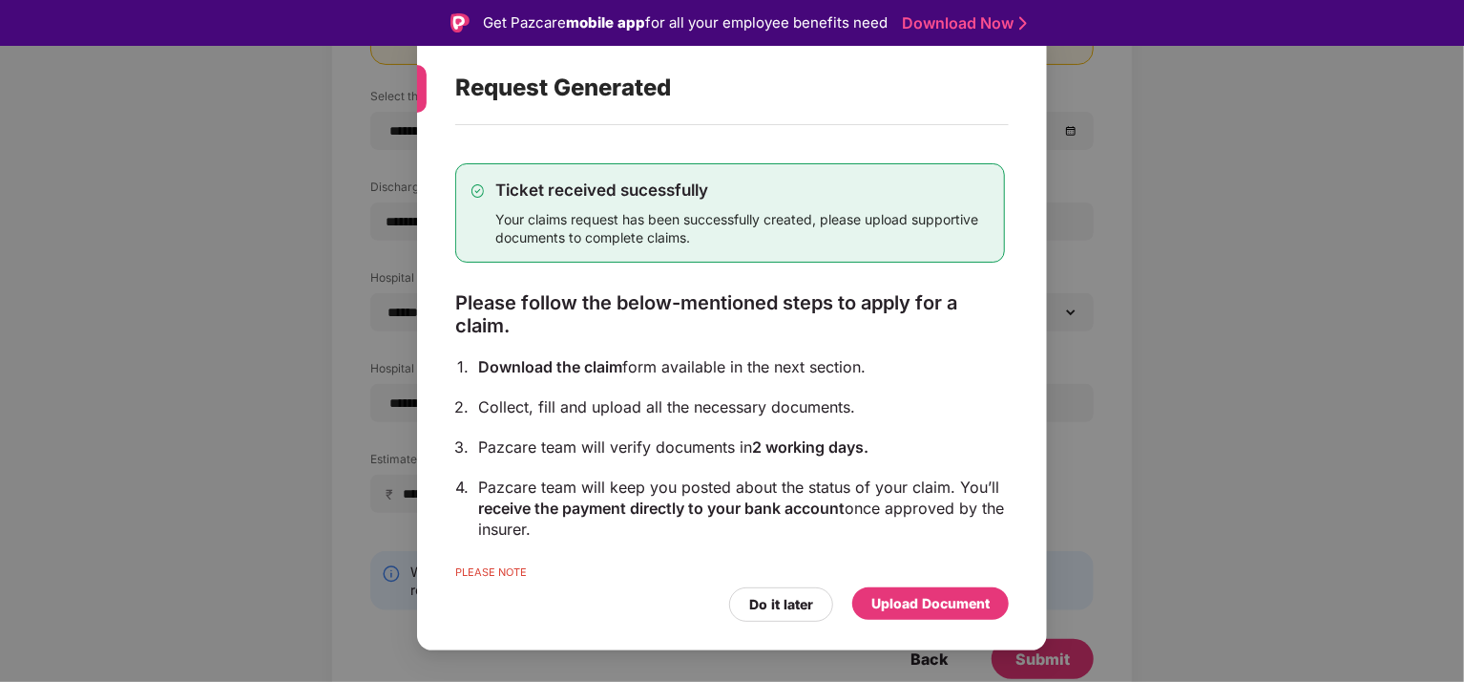
scroll to position [46, 0]
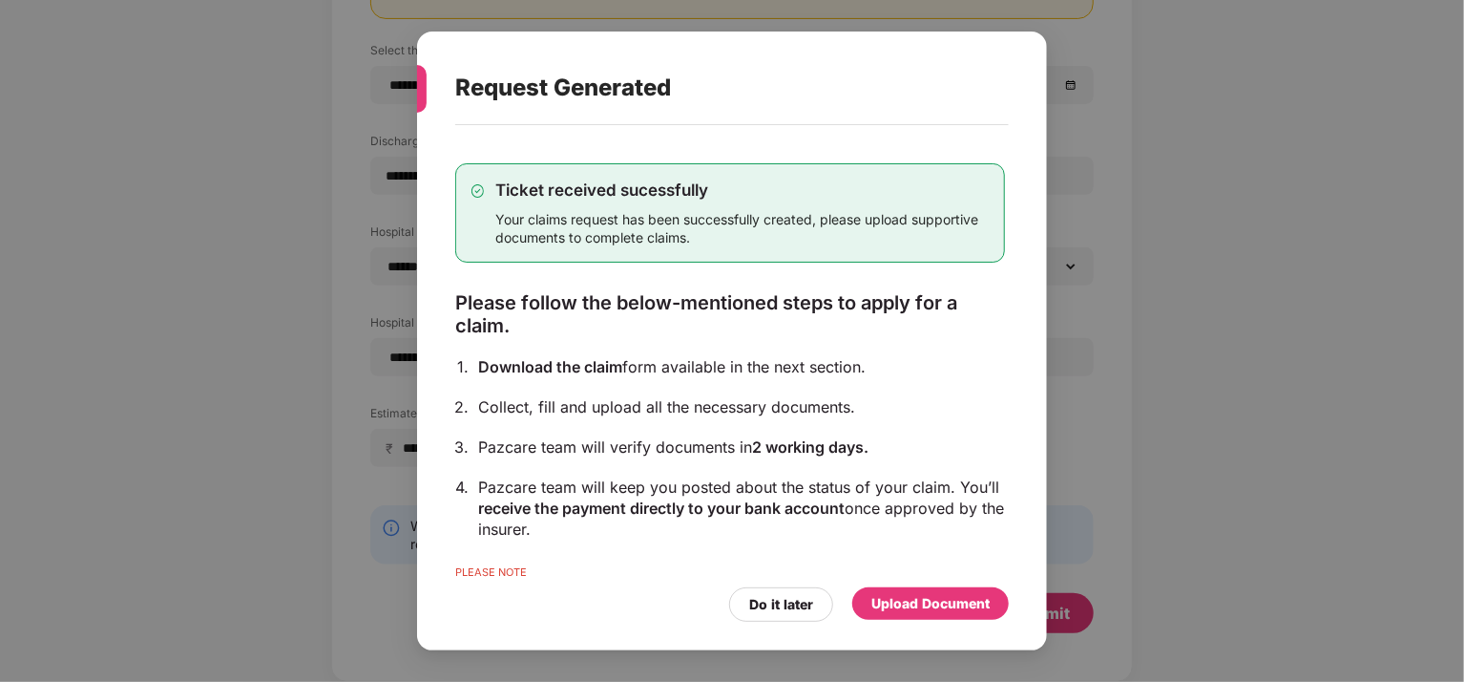
click at [944, 602] on div "Upload Document" at bounding box center [930, 603] width 118 height 21
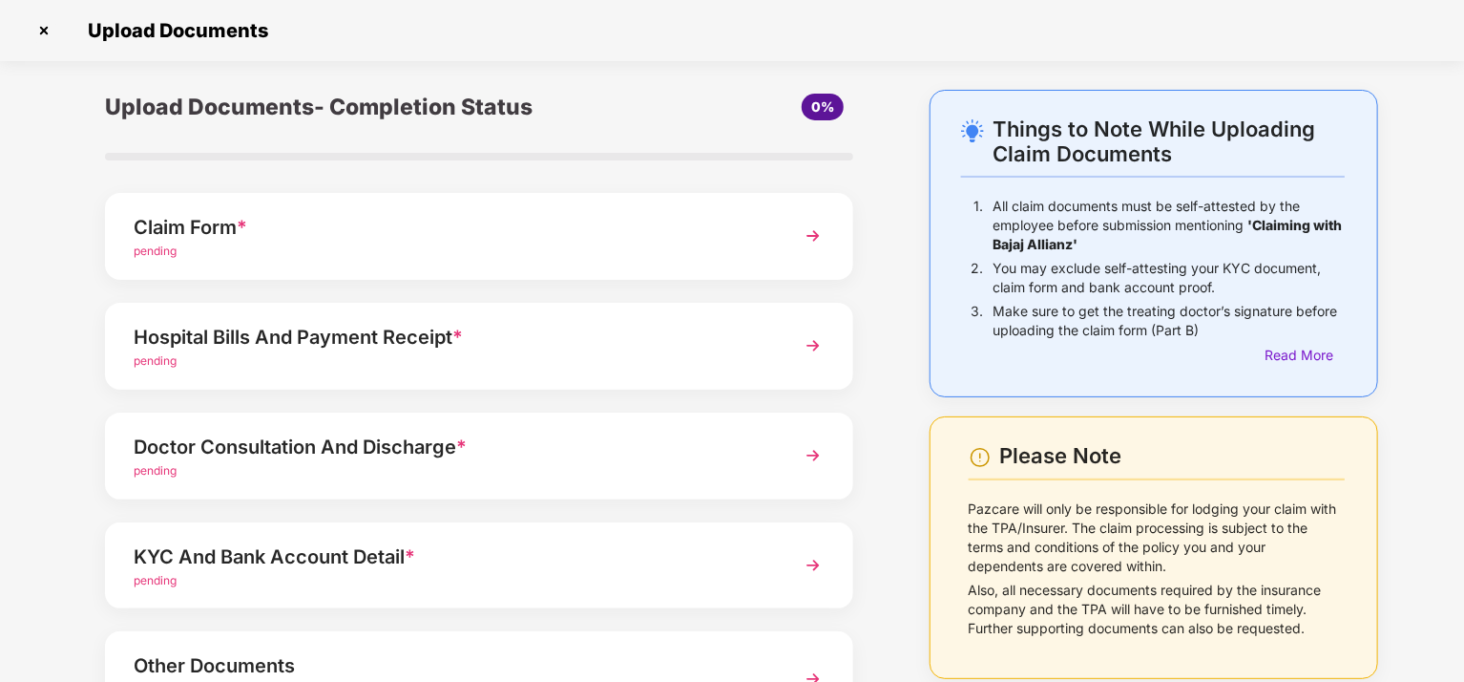
click at [817, 231] on img at bounding box center [813, 236] width 34 height 34
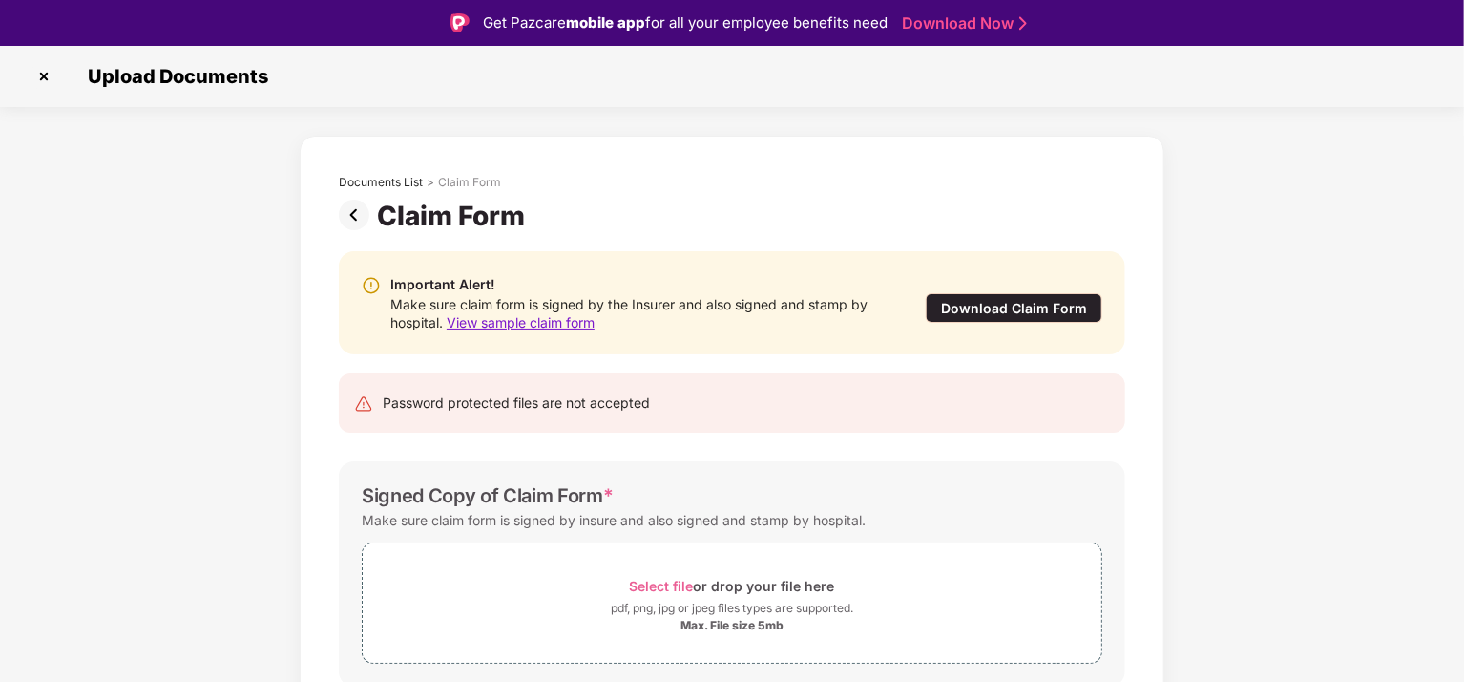
click at [1027, 295] on div "Download Claim Form" at bounding box center [1014, 308] width 177 height 30
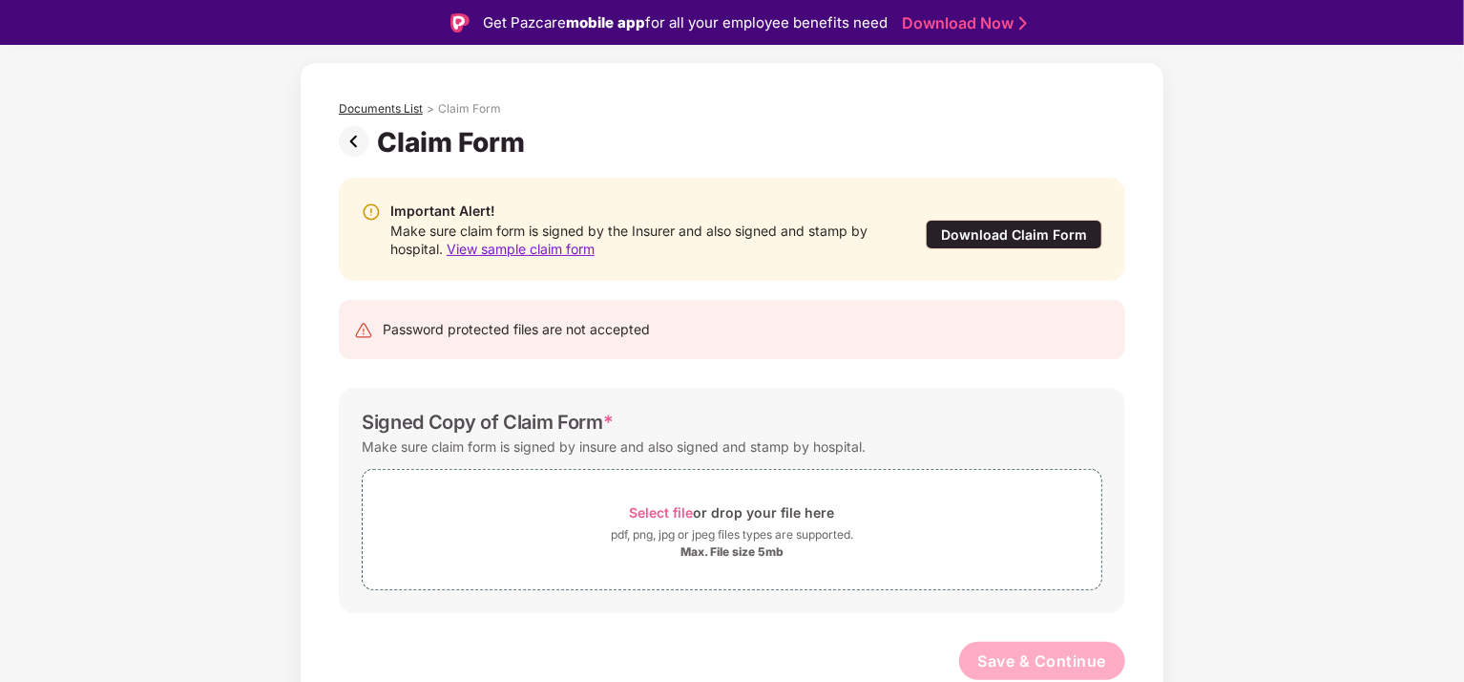
click at [397, 110] on div "Documents List" at bounding box center [381, 108] width 84 height 15
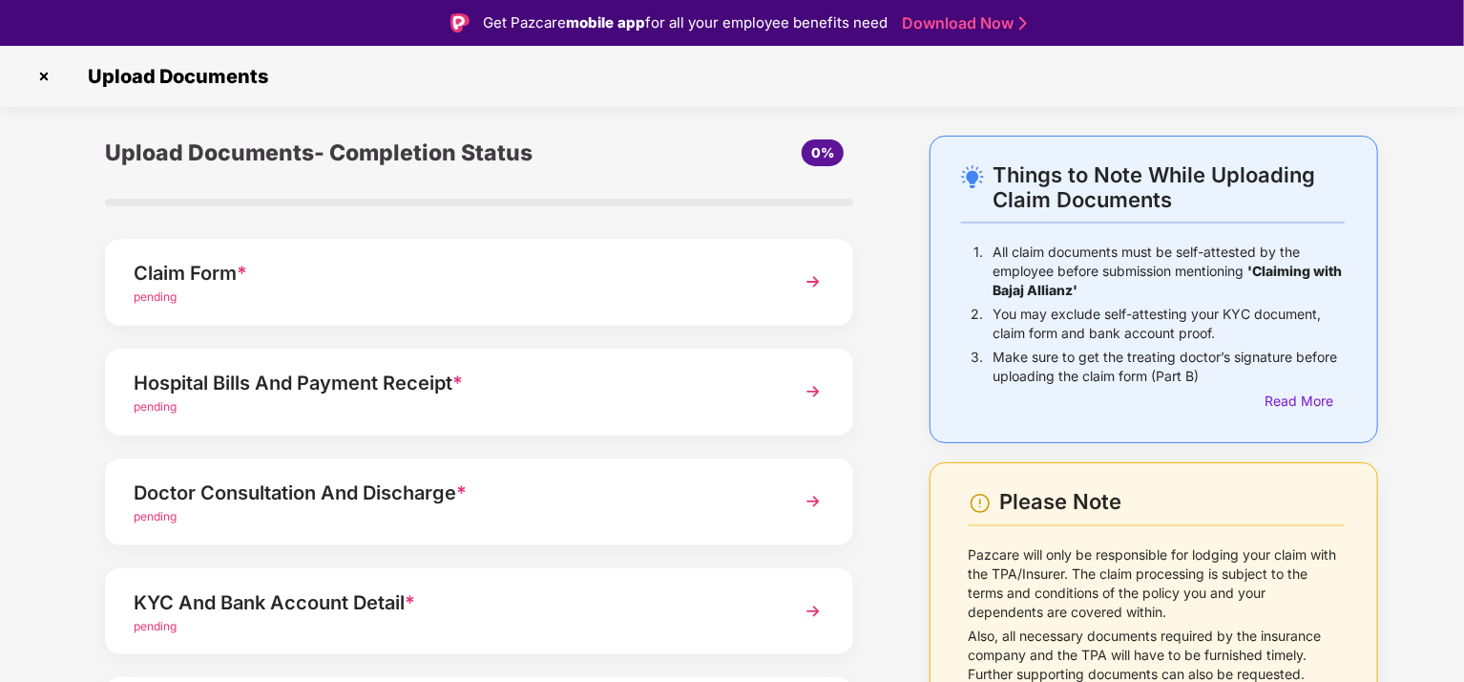
click at [47, 73] on img at bounding box center [44, 76] width 31 height 31
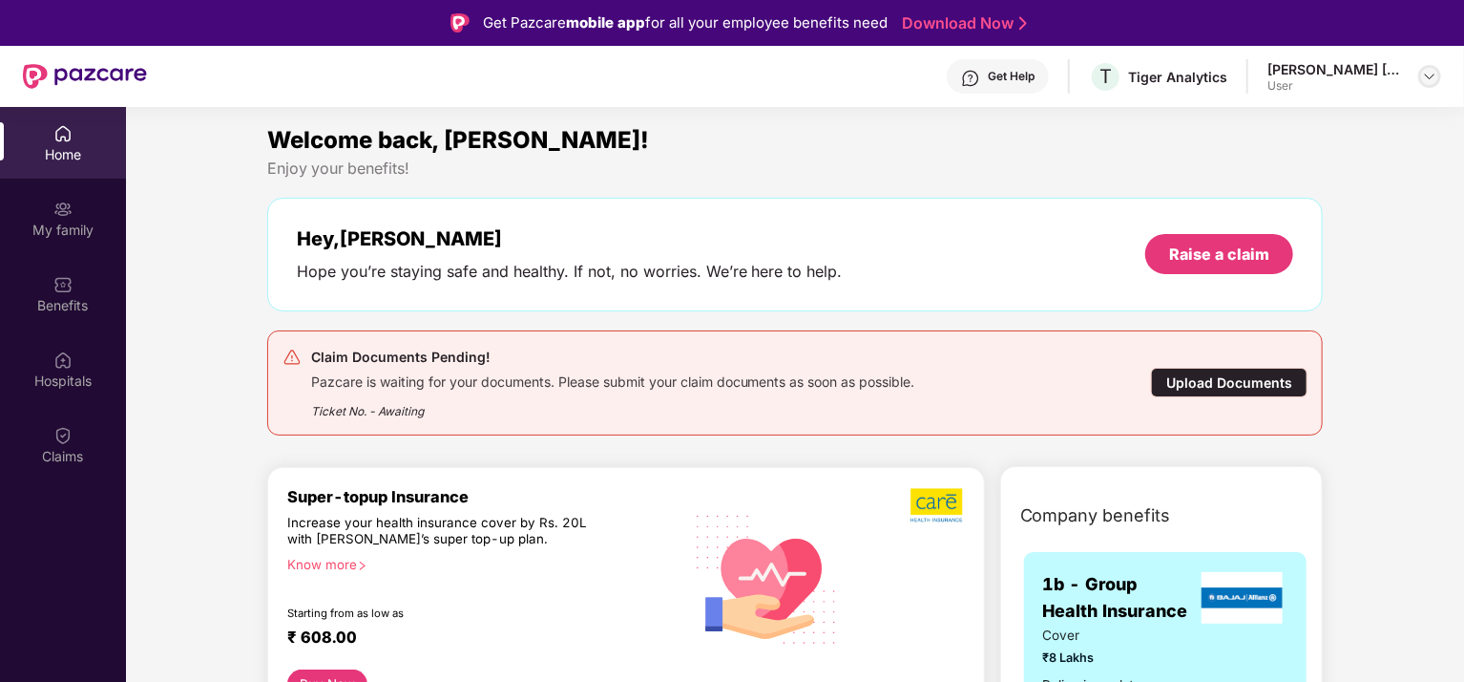
click at [1425, 67] on div at bounding box center [1429, 76] width 23 height 23
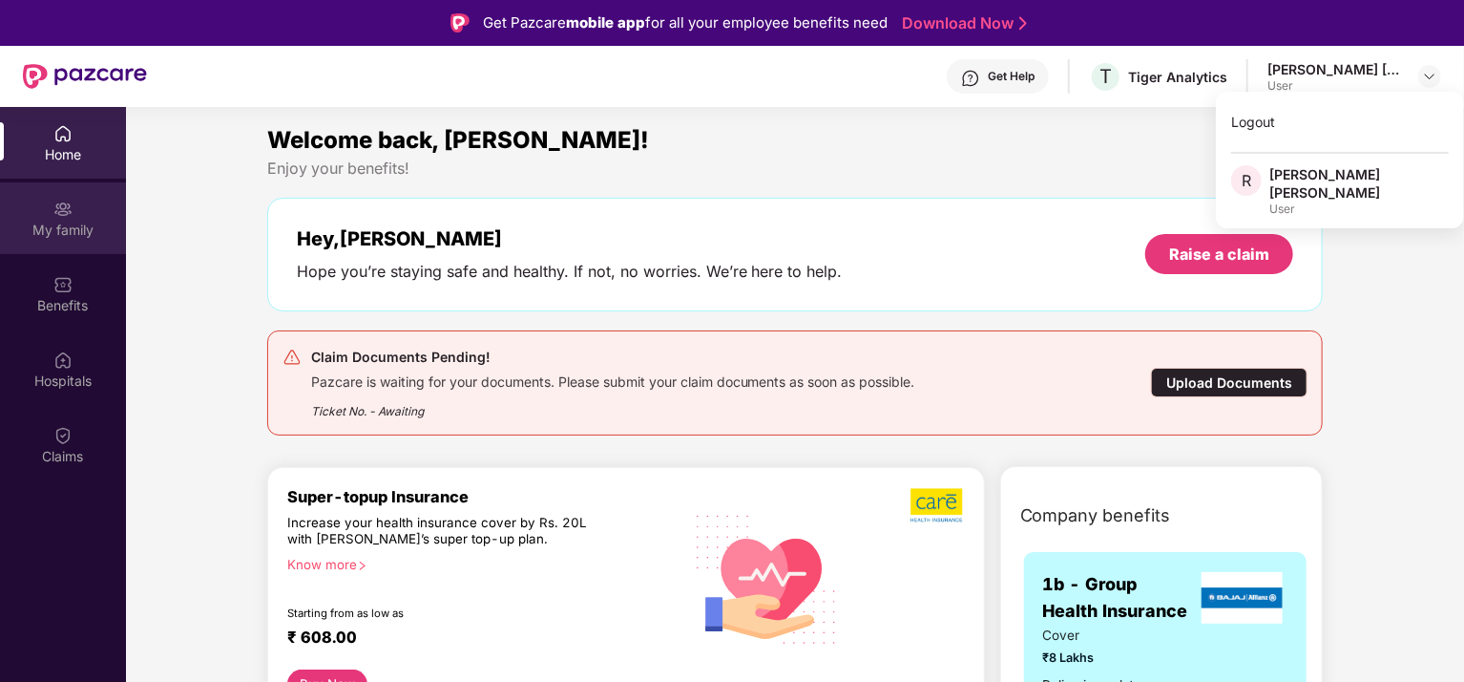
click at [66, 228] on div "My family" at bounding box center [63, 229] width 126 height 19
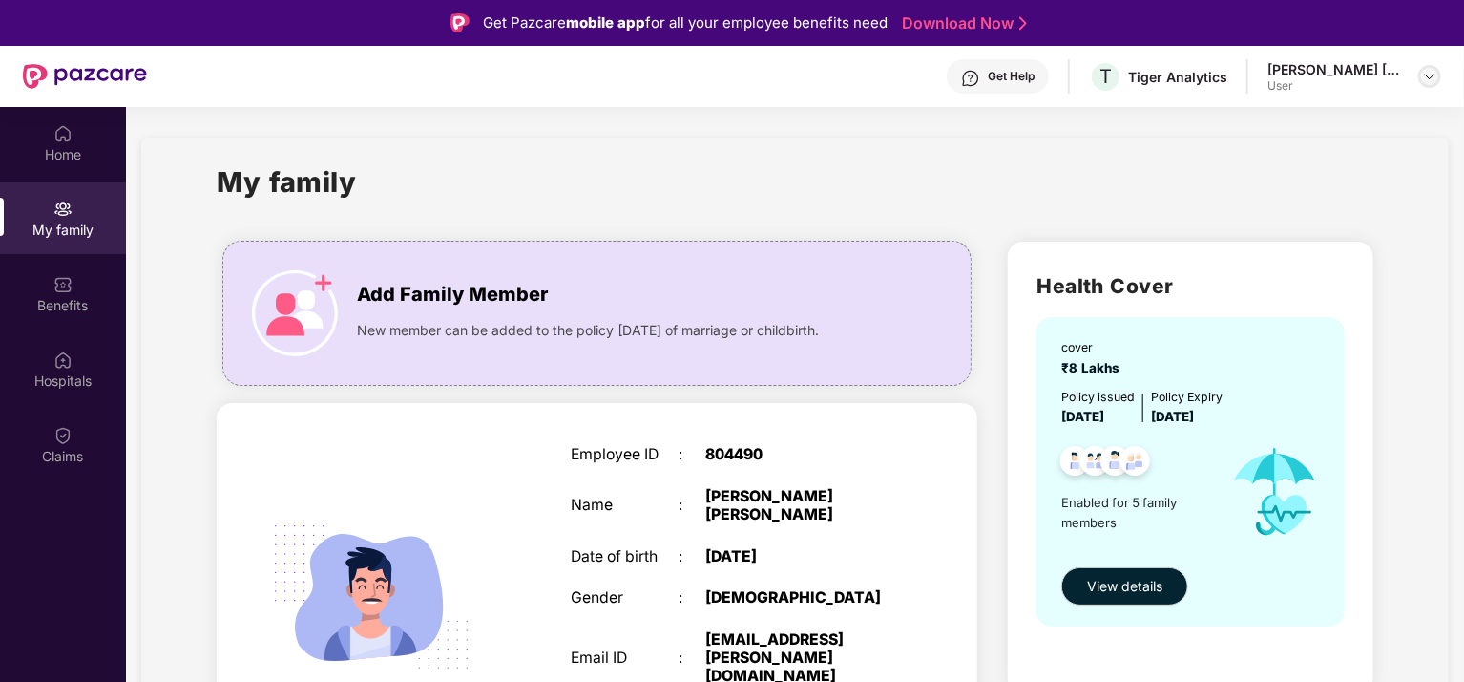
click at [1424, 79] on img at bounding box center [1429, 76] width 15 height 15
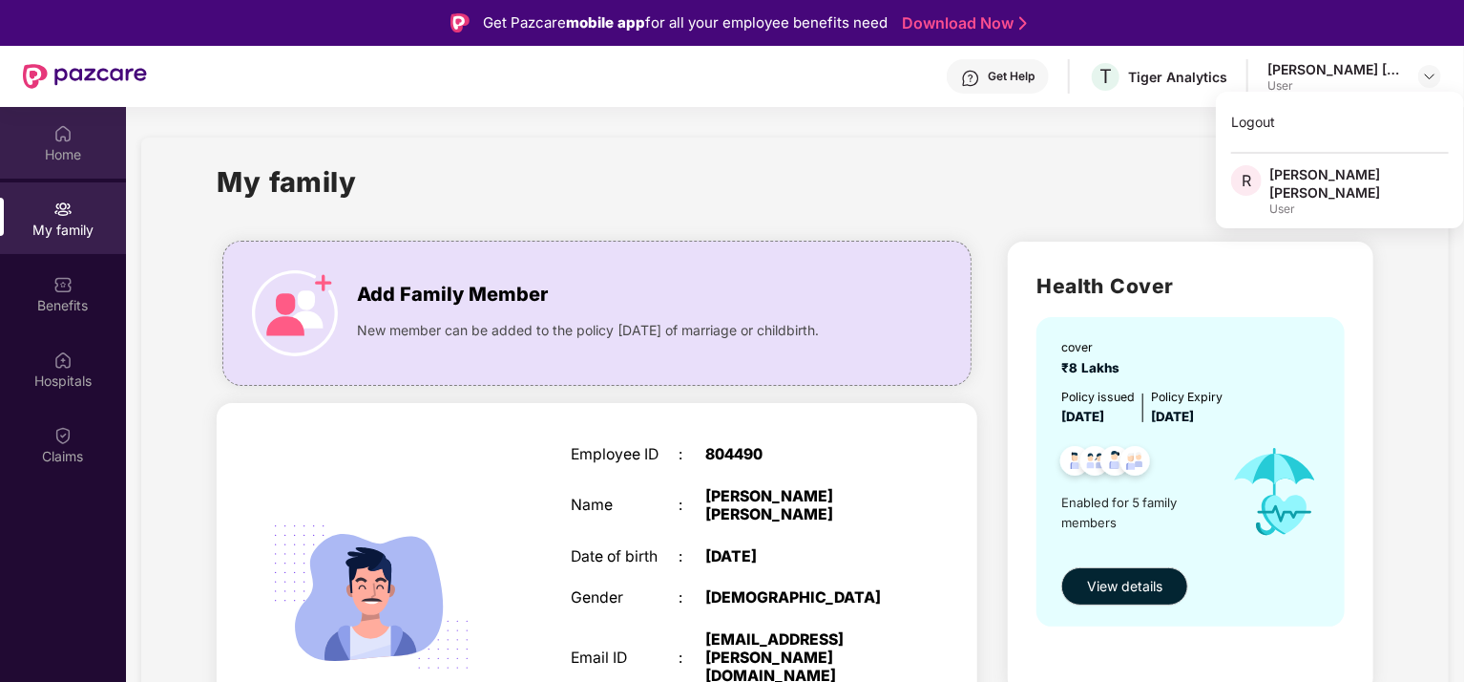
click at [71, 152] on div "Home" at bounding box center [63, 154] width 126 height 19
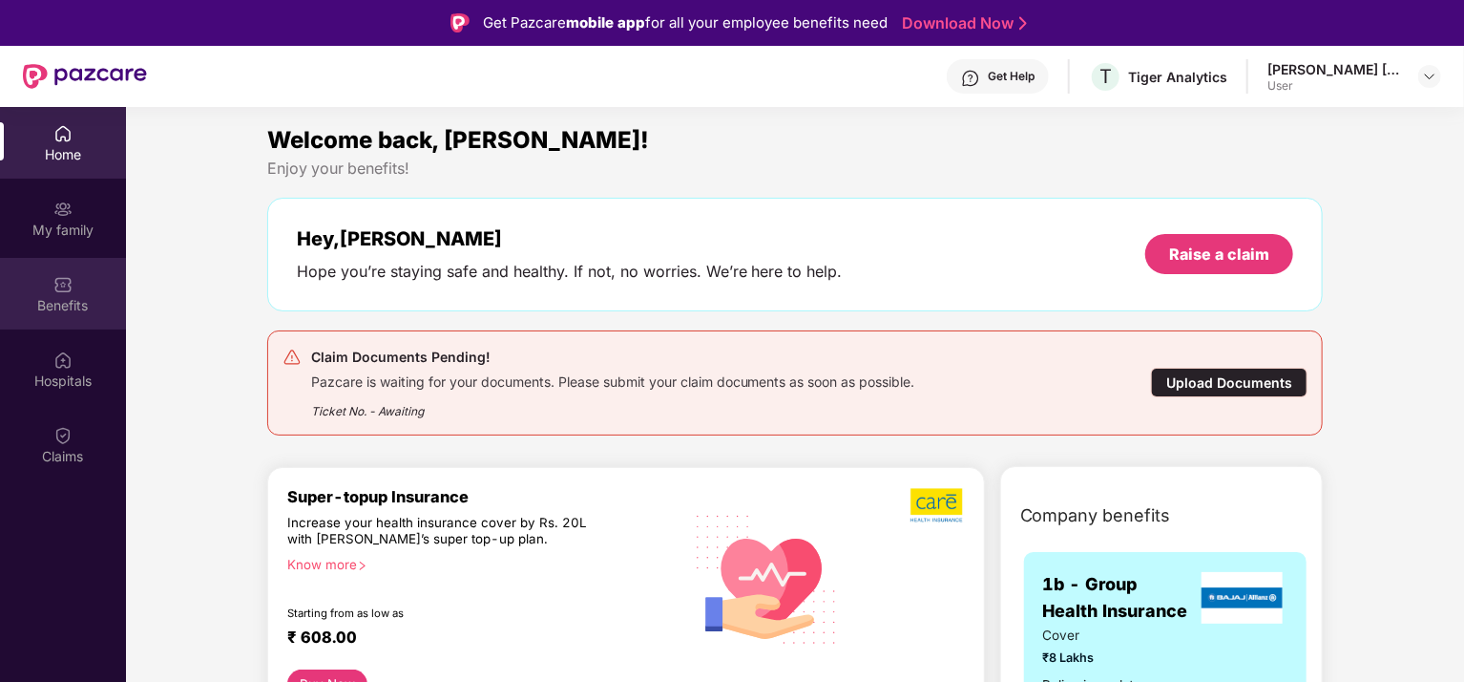
click at [75, 299] on div "Benefits" at bounding box center [63, 305] width 126 height 19
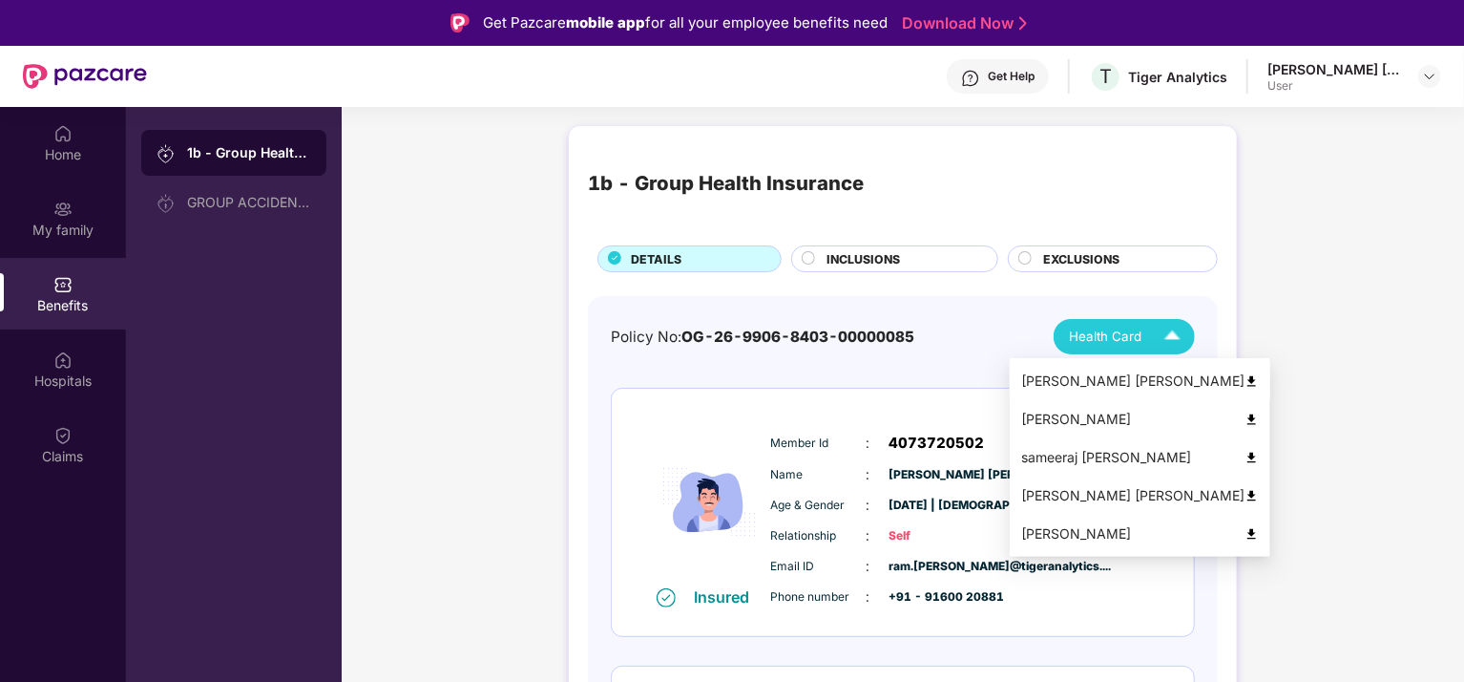
click at [1245, 380] on img at bounding box center [1252, 381] width 14 height 14
click at [1172, 334] on img at bounding box center [1172, 336] width 33 height 33
click at [1134, 419] on div "[PERSON_NAME]" at bounding box center [1140, 419] width 238 height 21
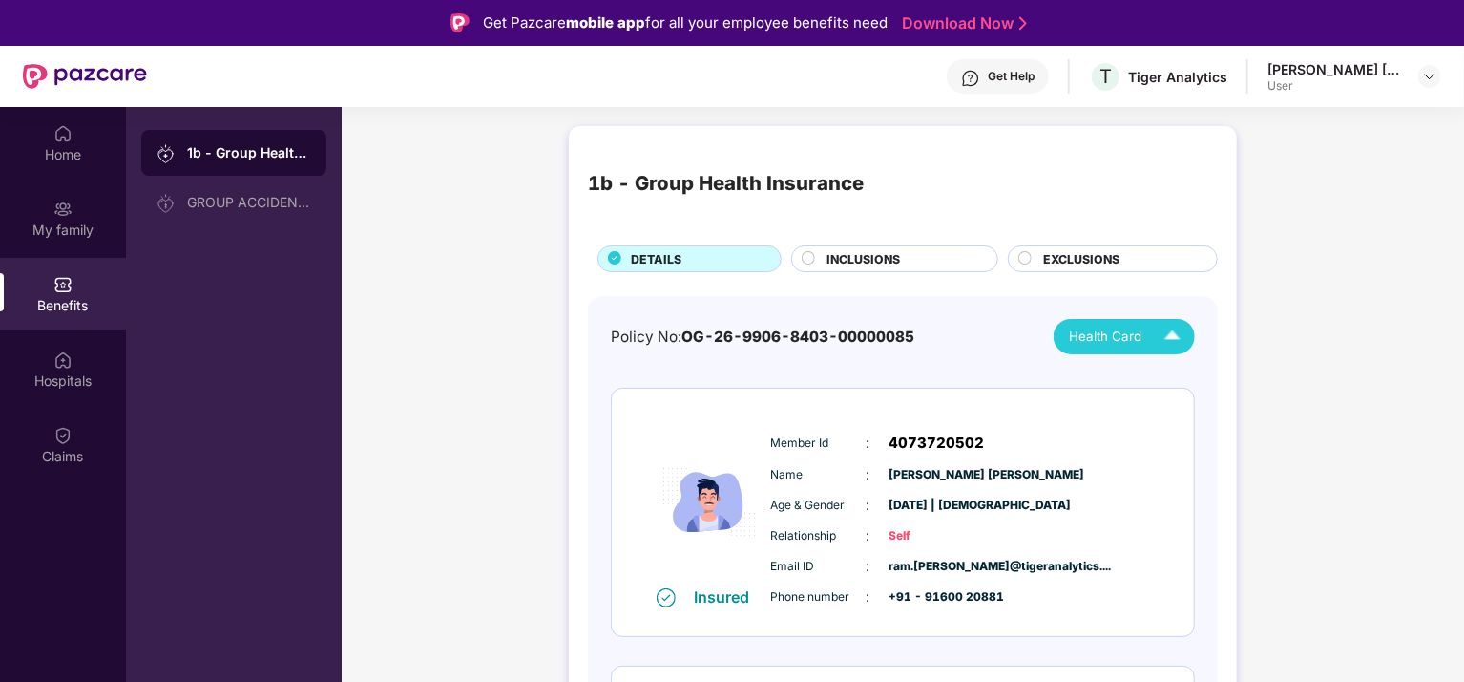
click at [1174, 325] on img at bounding box center [1172, 336] width 33 height 33
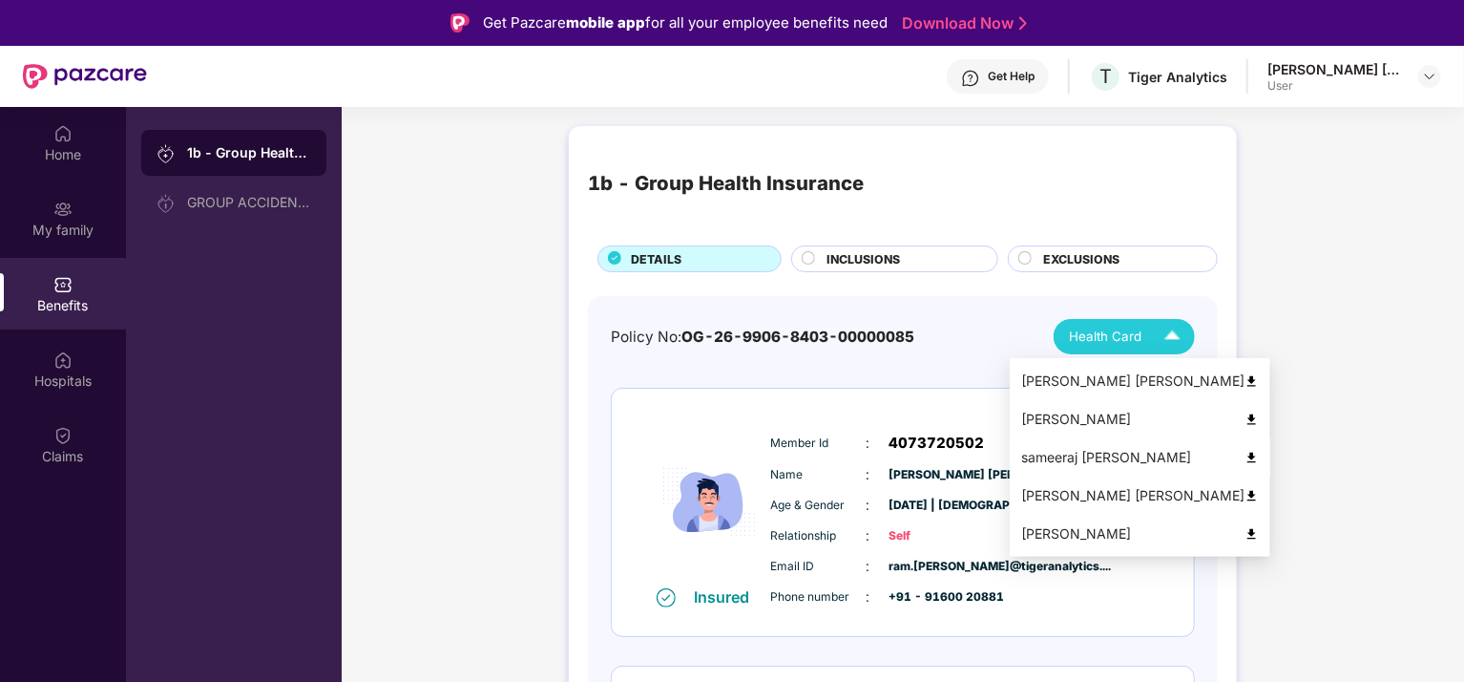
click at [1117, 455] on div "sameeraj Dronamraju" at bounding box center [1140, 457] width 238 height 21
click at [1169, 333] on img at bounding box center [1172, 336] width 33 height 33
click at [1151, 492] on div "Janardana Rao Dronamraju" at bounding box center [1140, 495] width 238 height 21
click at [1174, 334] on img at bounding box center [1172, 336] width 33 height 33
click at [1210, 532] on div "Suryakumari Dronamraju" at bounding box center [1140, 533] width 238 height 21
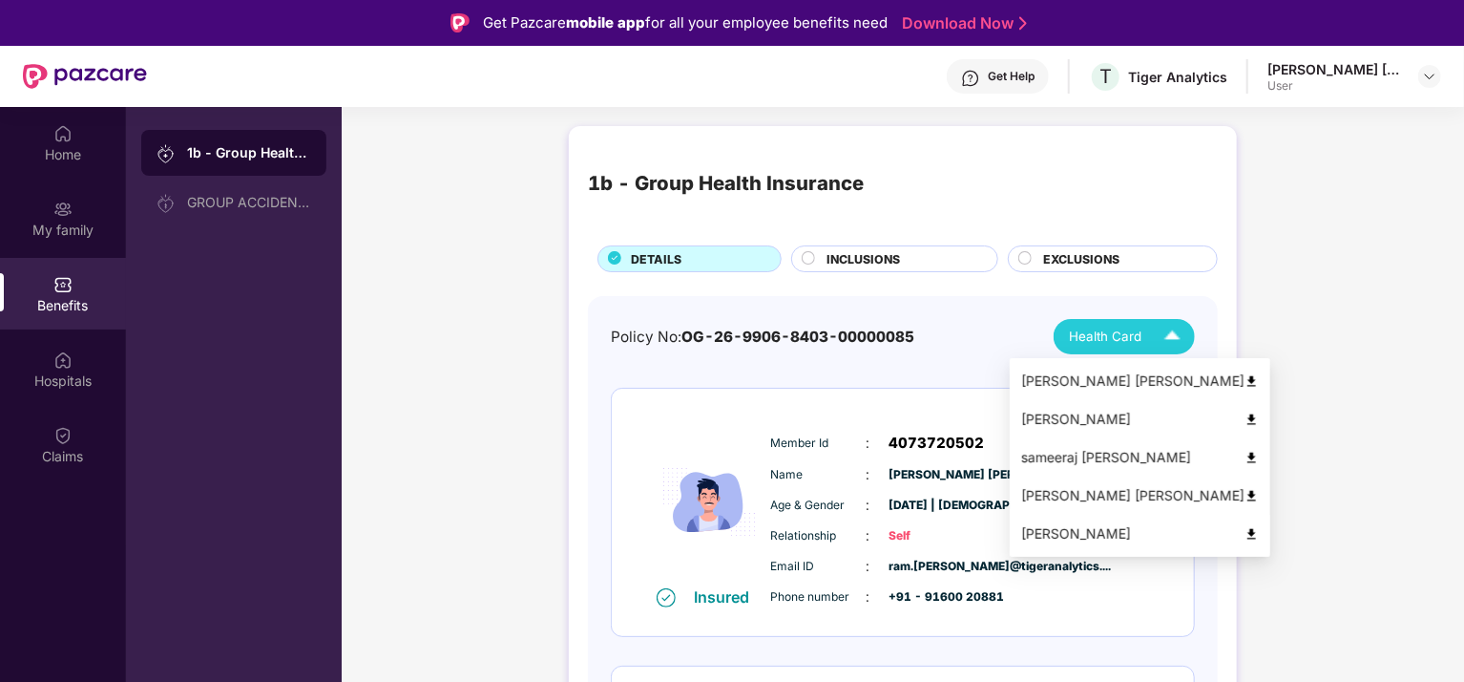
click at [1165, 334] on img at bounding box center [1172, 336] width 33 height 33
click at [1138, 421] on div "[PERSON_NAME]" at bounding box center [1140, 419] width 238 height 21
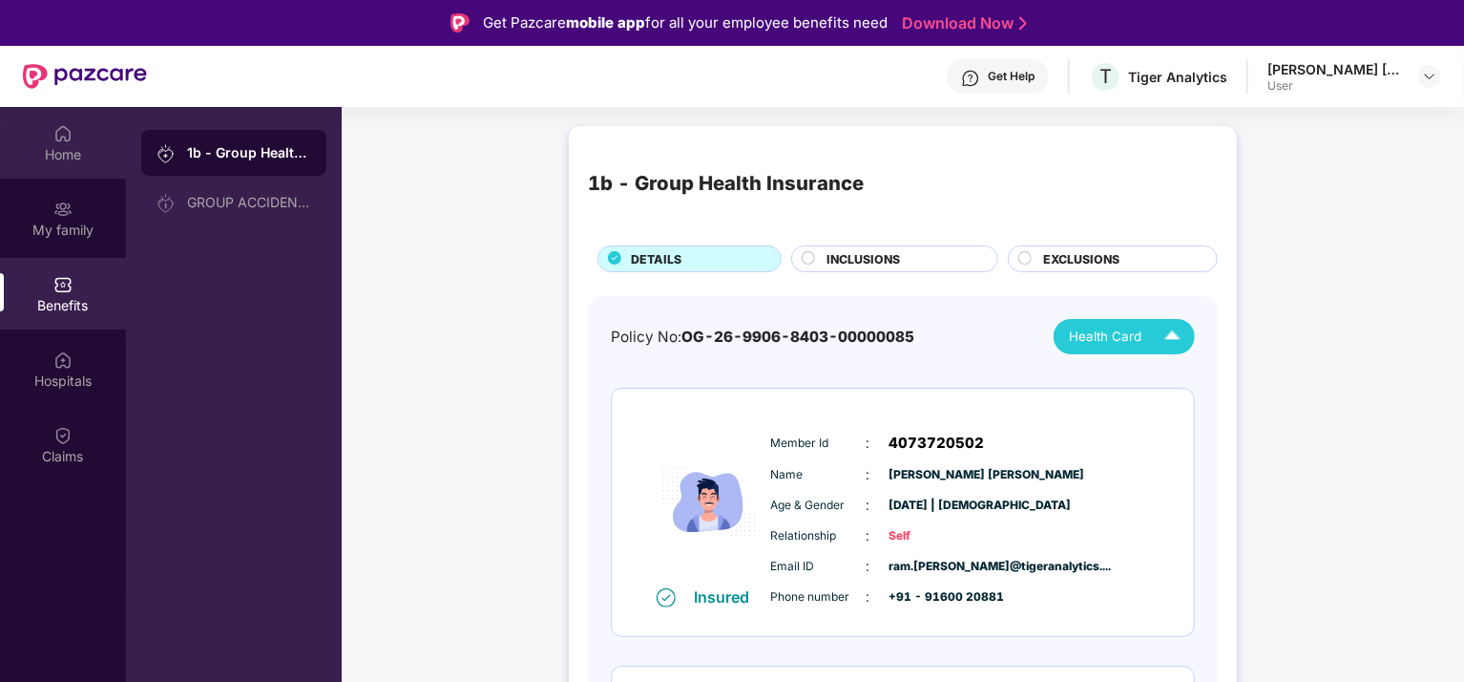
click at [81, 143] on div "Home" at bounding box center [63, 143] width 126 height 72
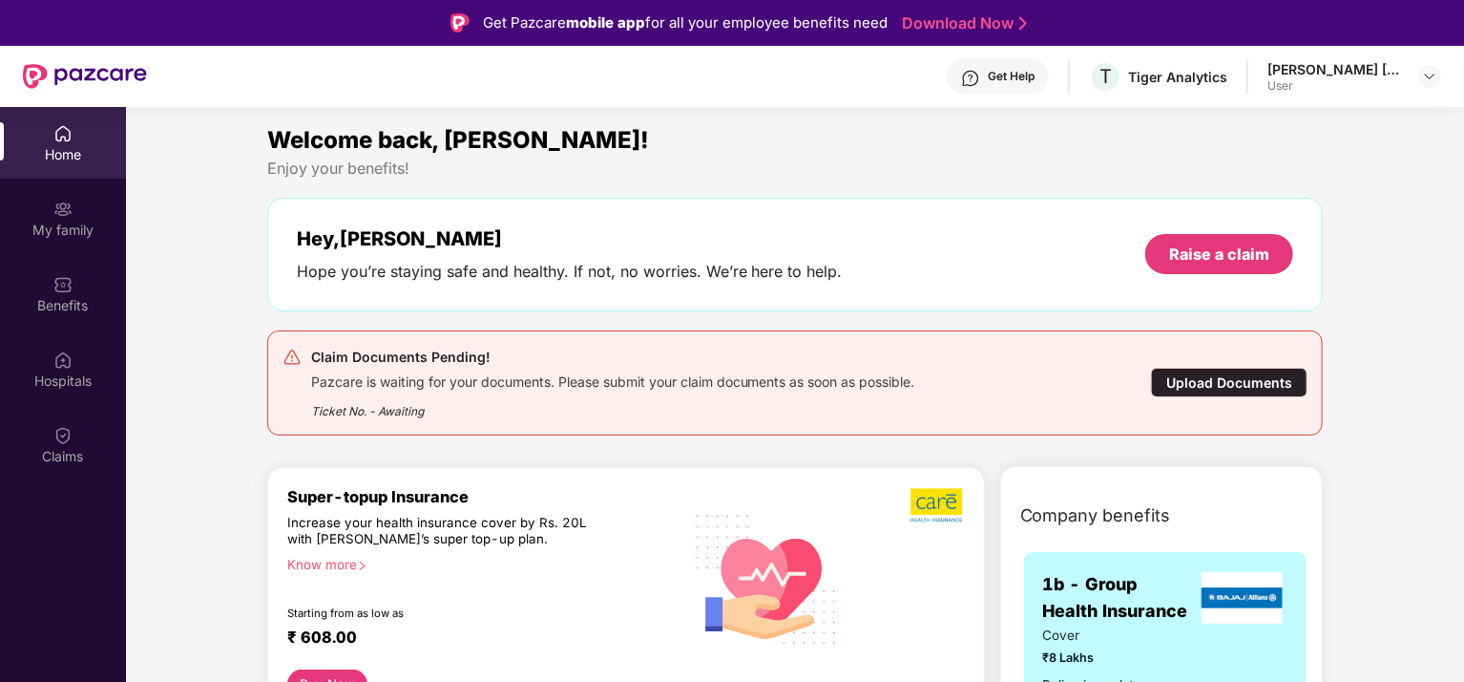
click at [1383, 83] on div "User" at bounding box center [1335, 85] width 134 height 15
click at [1432, 79] on img at bounding box center [1429, 76] width 15 height 15
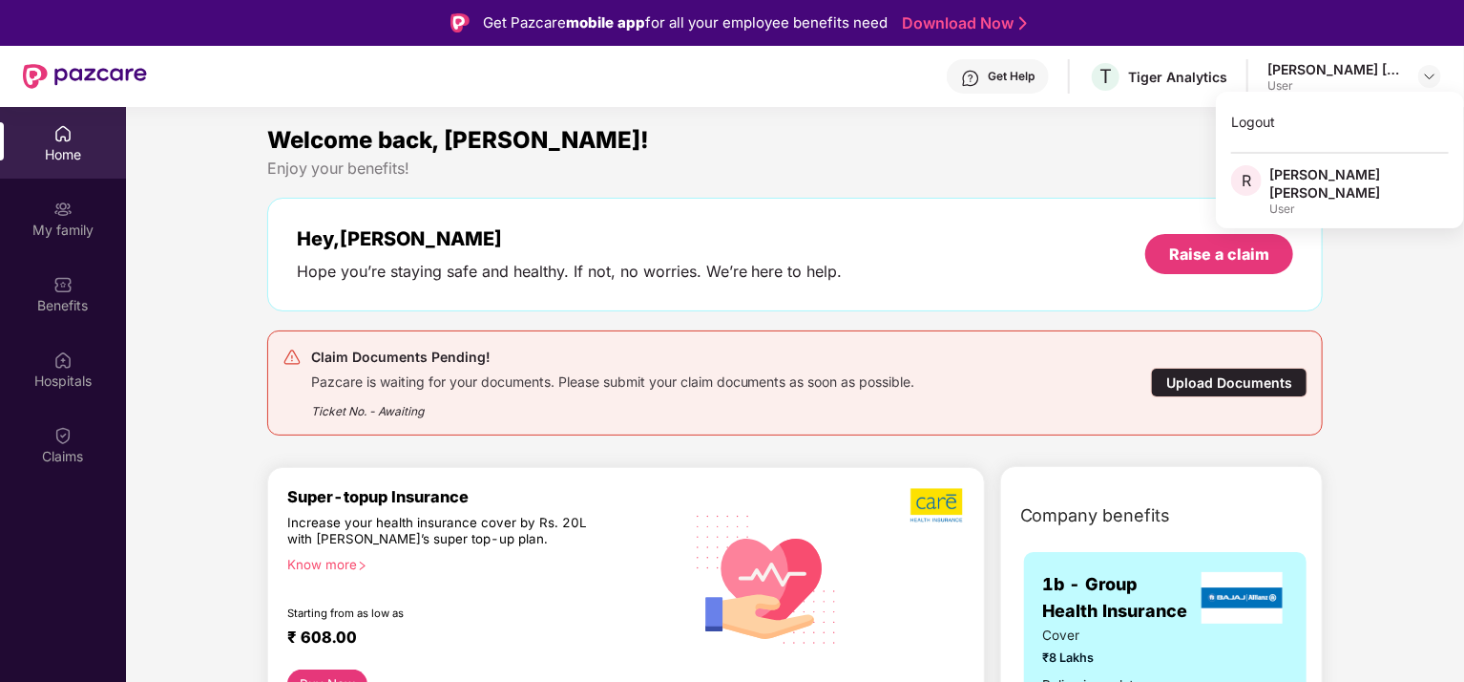
click at [1324, 199] on div "[PERSON_NAME] [PERSON_NAME]" at bounding box center [1359, 183] width 179 height 36
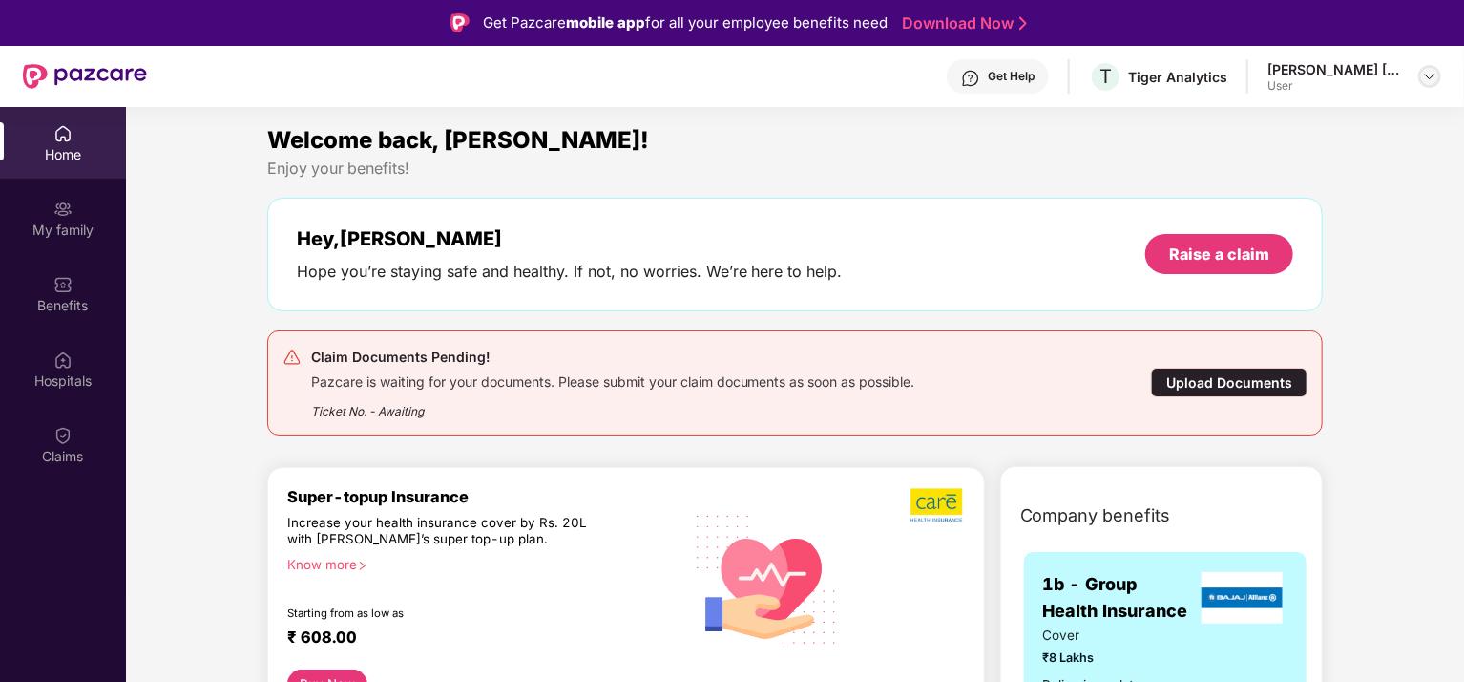
click at [1424, 75] on img at bounding box center [1429, 76] width 15 height 15
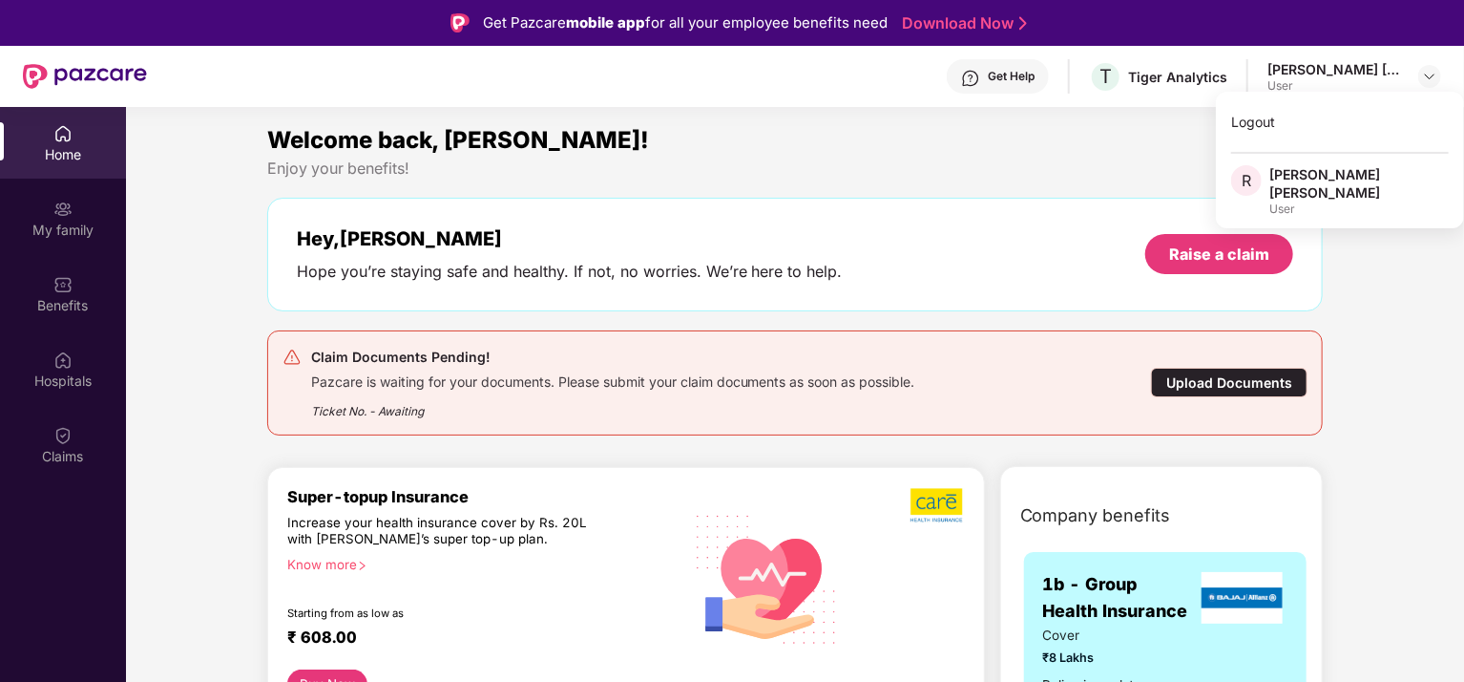
click at [1308, 182] on div "[PERSON_NAME] [PERSON_NAME]" at bounding box center [1359, 183] width 179 height 36
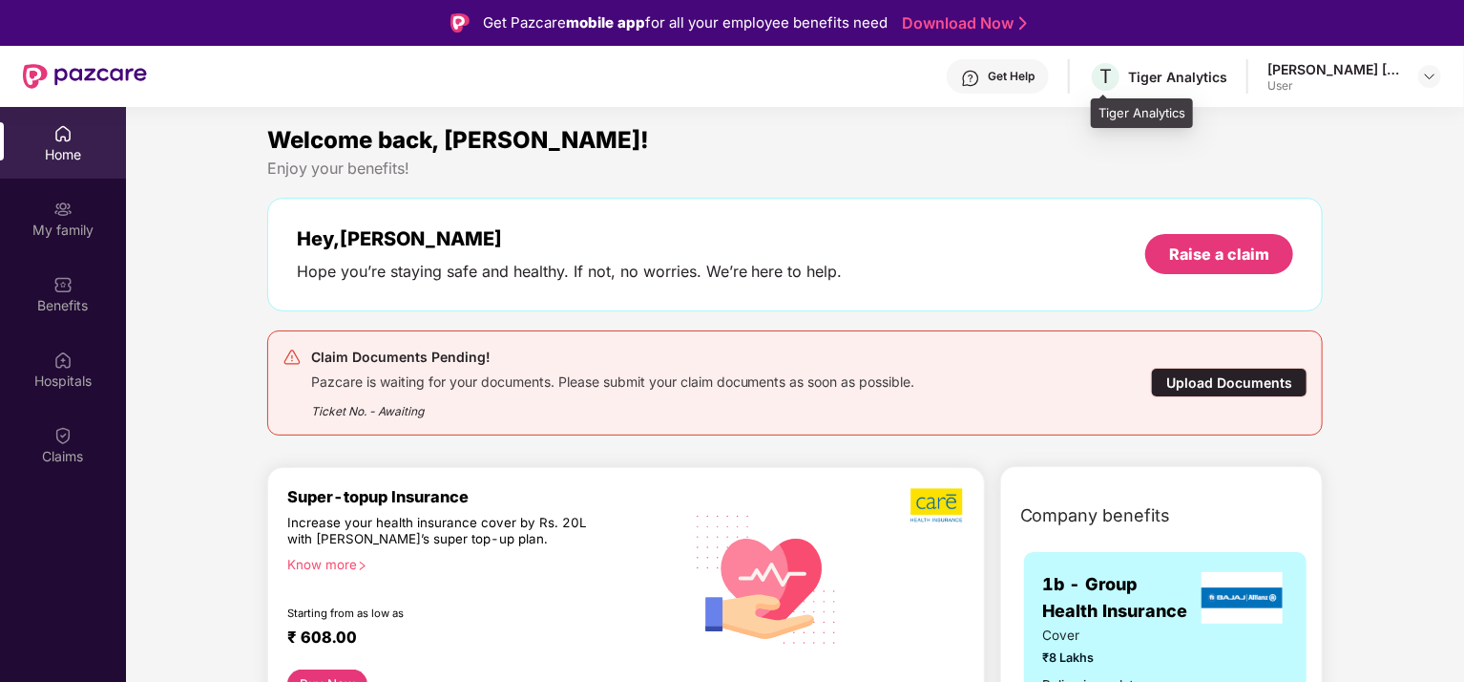
click at [1188, 78] on div "Tiger Analytics" at bounding box center [1177, 77] width 99 height 18
click at [1275, 80] on div "User" at bounding box center [1335, 85] width 134 height 15
click at [75, 143] on div "Home" at bounding box center [63, 143] width 126 height 72
